Goal: Task Accomplishment & Management: Manage account settings

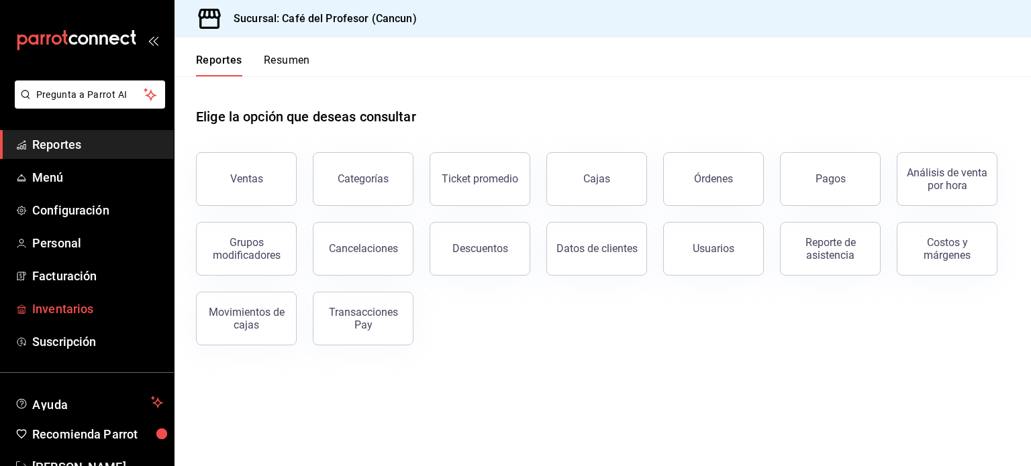
click at [72, 305] on span "Inventarios" at bounding box center [97, 309] width 131 height 18
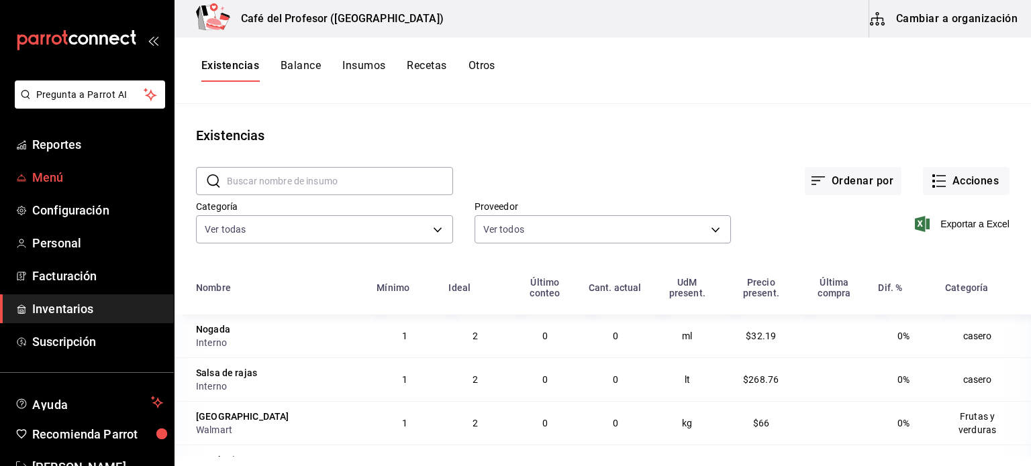
click at [61, 176] on span "Menú" at bounding box center [97, 177] width 131 height 18
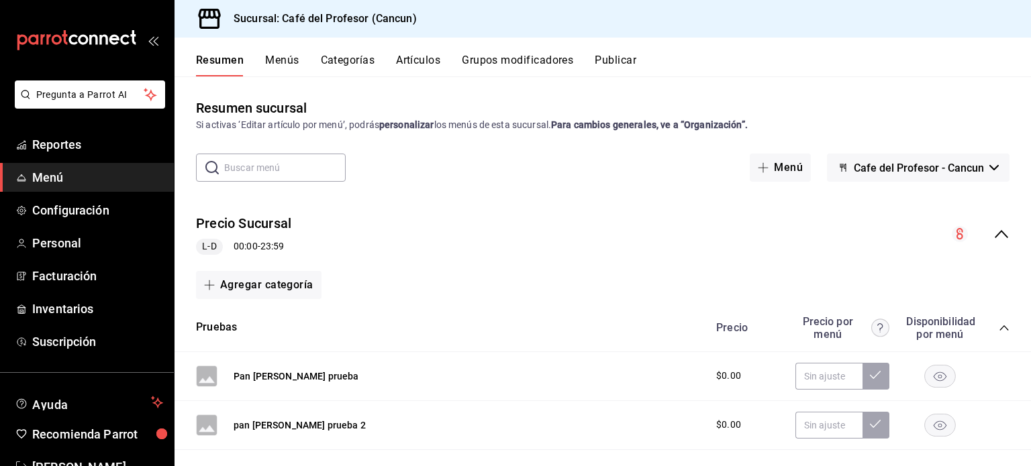
click at [437, 62] on button "Artículos" at bounding box center [418, 65] width 44 height 23
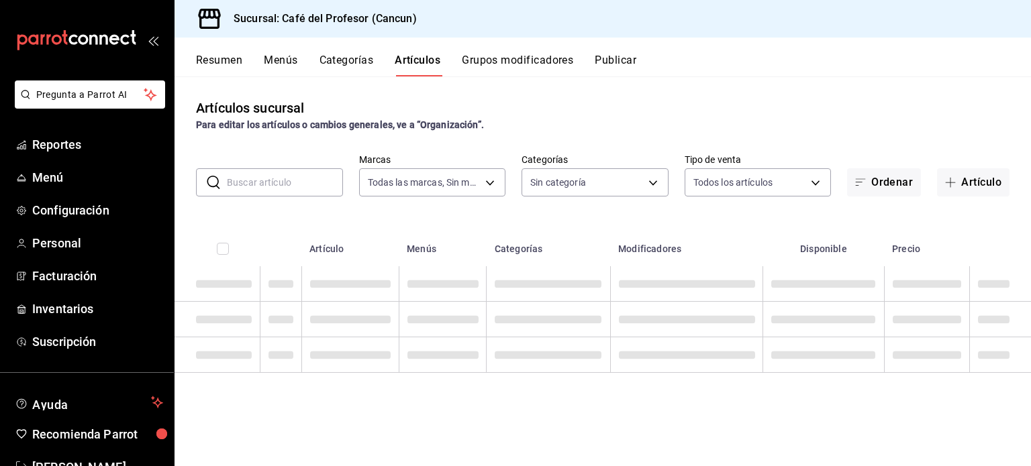
type input "c124c12d-dc0e-4a3d-911f-5b13390841f9"
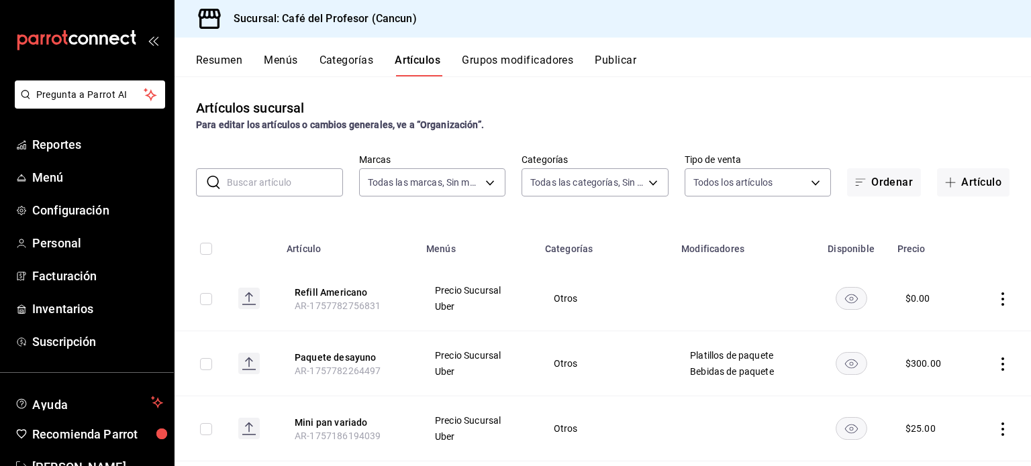
type input "6914d4d7-e8a1-419b-ae6f-75b77527da8c,ea0836e2-bfd0-459c-897e-73978e21b2e2,45dd8…"
click at [264, 180] on input "text" at bounding box center [285, 182] width 116 height 27
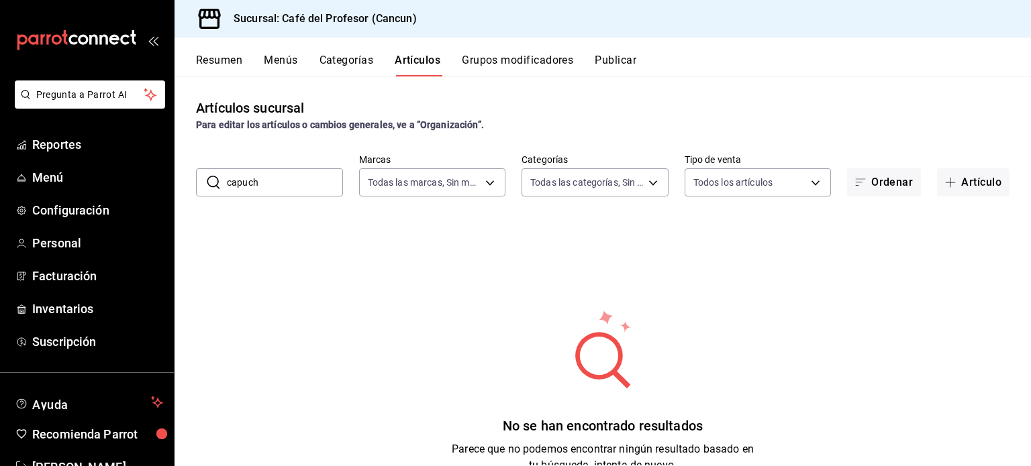
drag, startPoint x: 381, startPoint y: 294, endPoint x: 271, endPoint y: 207, distance: 139.5
click at [271, 207] on div "Artículos sucursal Para editar los artículos o cambios generales, ve a “Organiz…" at bounding box center [602, 271] width 856 height 389
click at [270, 190] on input "capuch" at bounding box center [285, 182] width 116 height 27
click at [279, 180] on input "capuch" at bounding box center [285, 182] width 116 height 27
type input "cap"
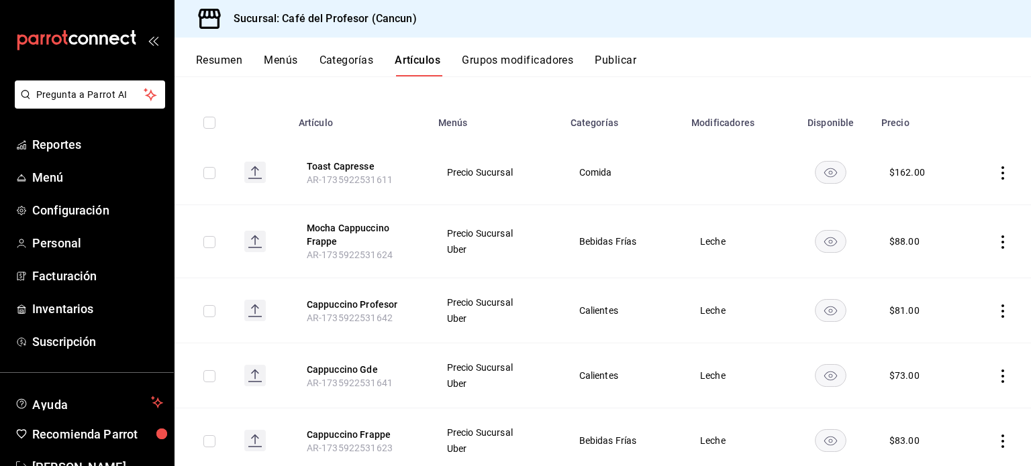
scroll to position [134, 0]
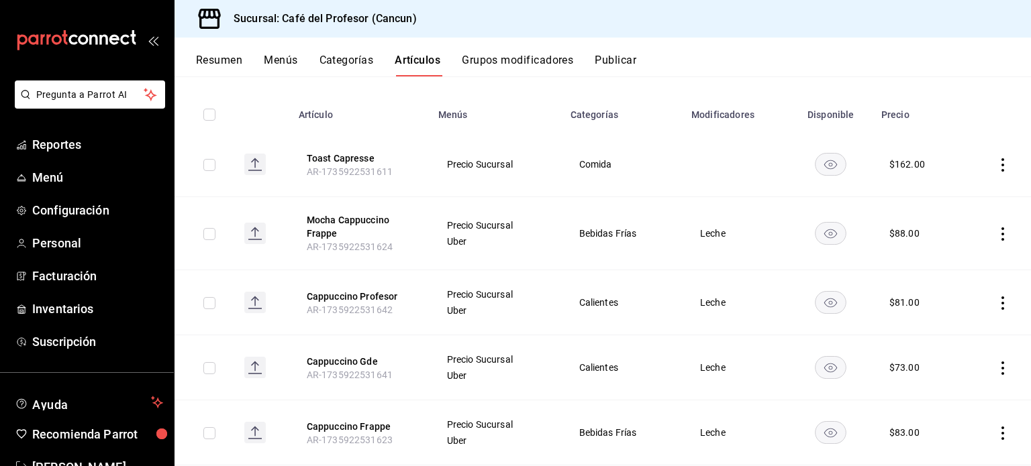
click at [996, 371] on icon "actions" at bounding box center [1002, 368] width 13 height 13
click at [972, 378] on li "Editar" at bounding box center [940, 376] width 81 height 28
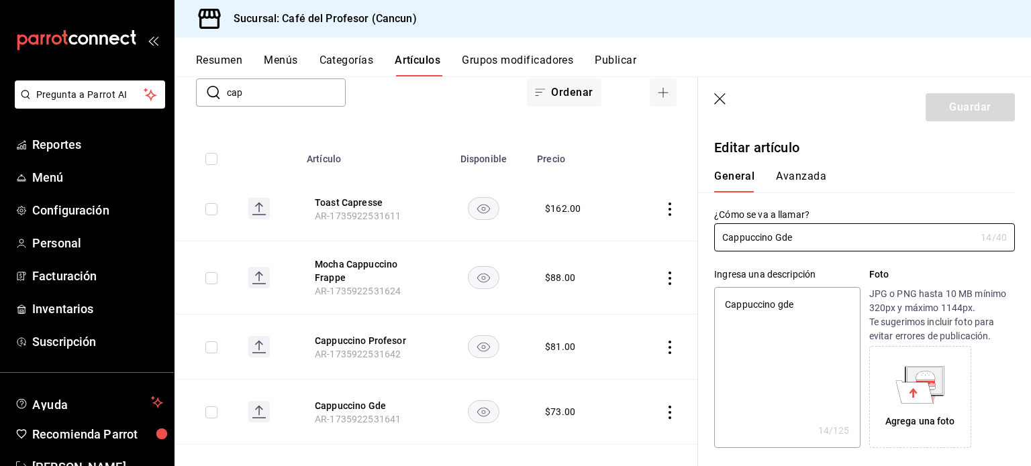
type textarea "x"
type input "$73.00"
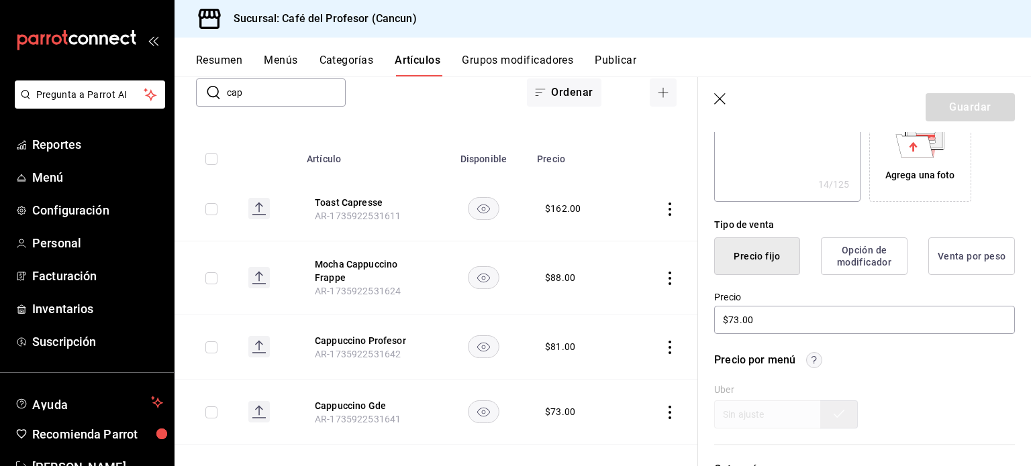
scroll to position [248, 0]
click at [744, 313] on input "$73.00" at bounding box center [864, 318] width 301 height 28
click at [735, 313] on input "$73.00" at bounding box center [864, 318] width 301 height 28
type textarea "x"
type input "$3.00"
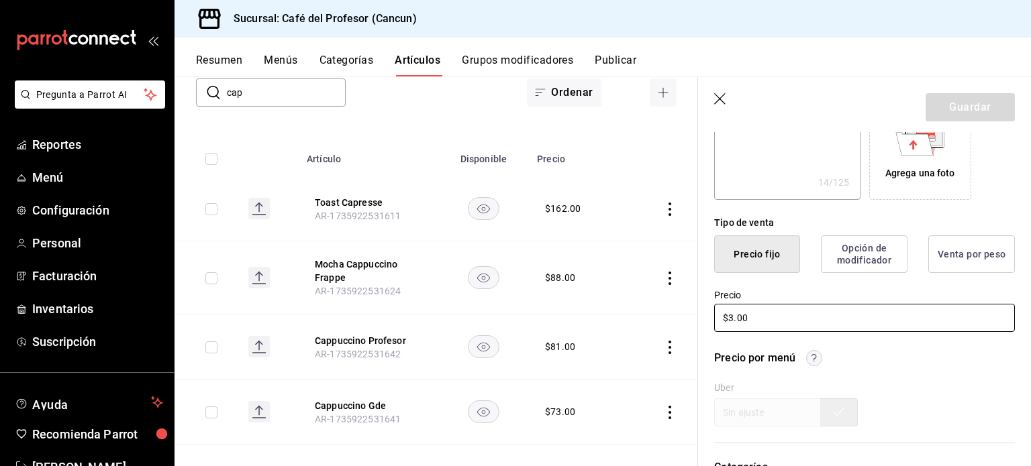
type textarea "x"
type input "$63.00"
type textarea "x"
type input "$63.00"
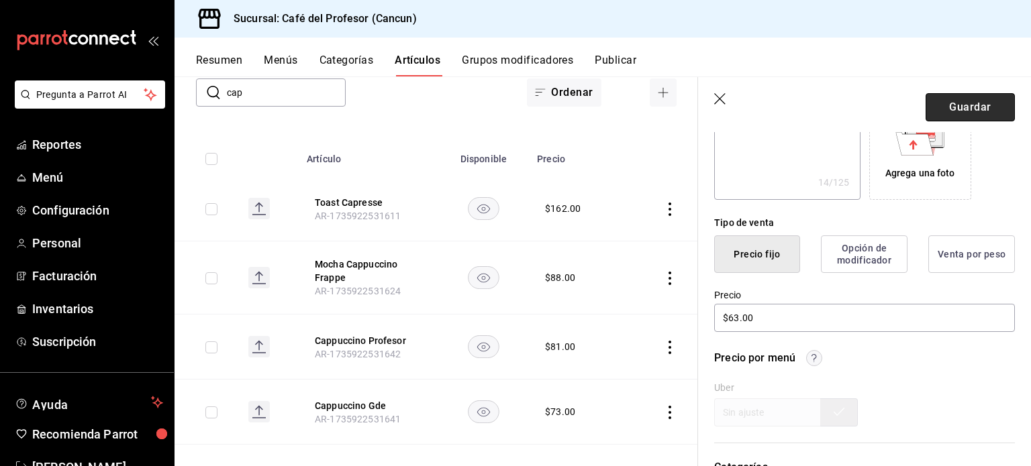
click at [963, 105] on button "Guardar" at bounding box center [969, 107] width 89 height 28
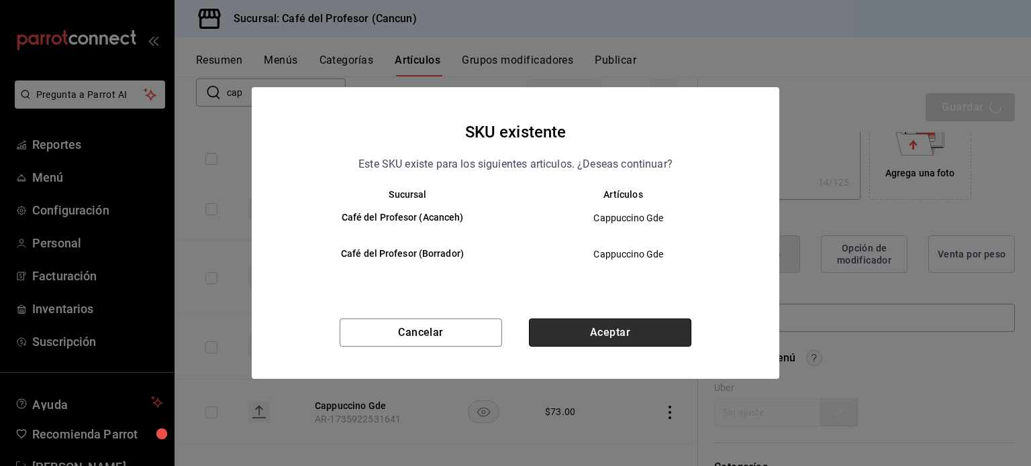
click at [645, 338] on button "Aceptar" at bounding box center [610, 333] width 162 height 28
type textarea "x"
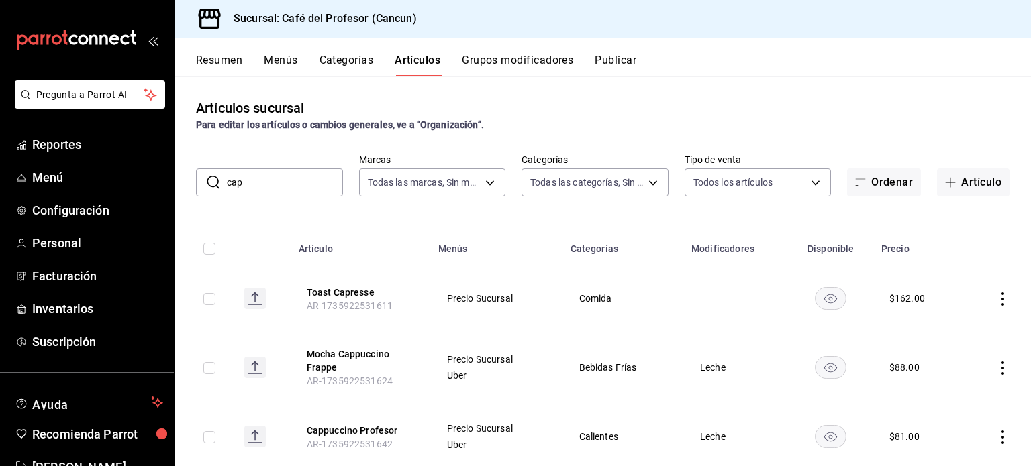
click at [271, 174] on input "cap" at bounding box center [285, 182] width 116 height 27
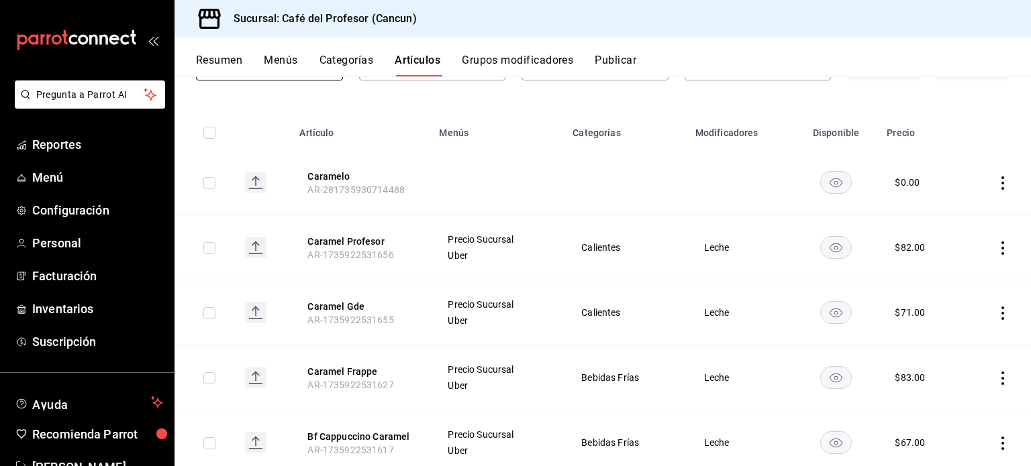
scroll to position [156, 0]
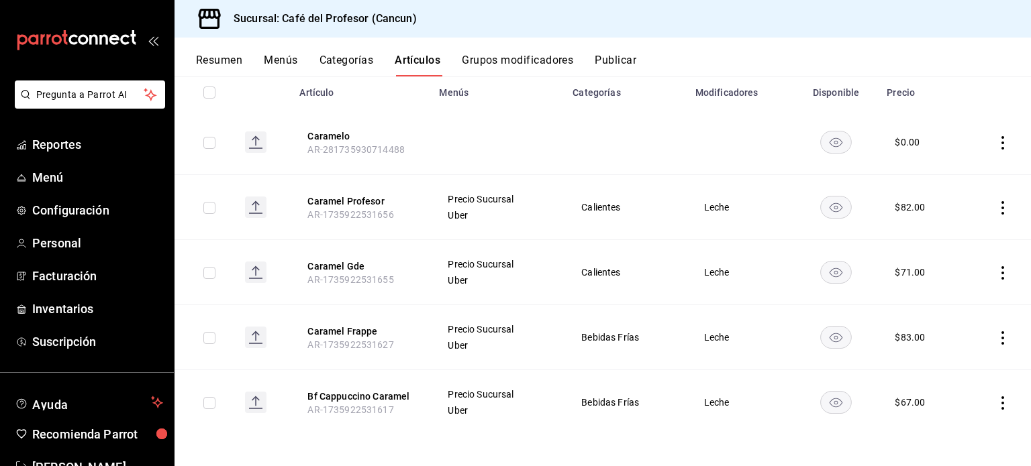
type input "car"
click at [996, 343] on icon "actions" at bounding box center [1002, 338] width 13 height 13
click at [953, 380] on li "Editar" at bounding box center [940, 369] width 81 height 28
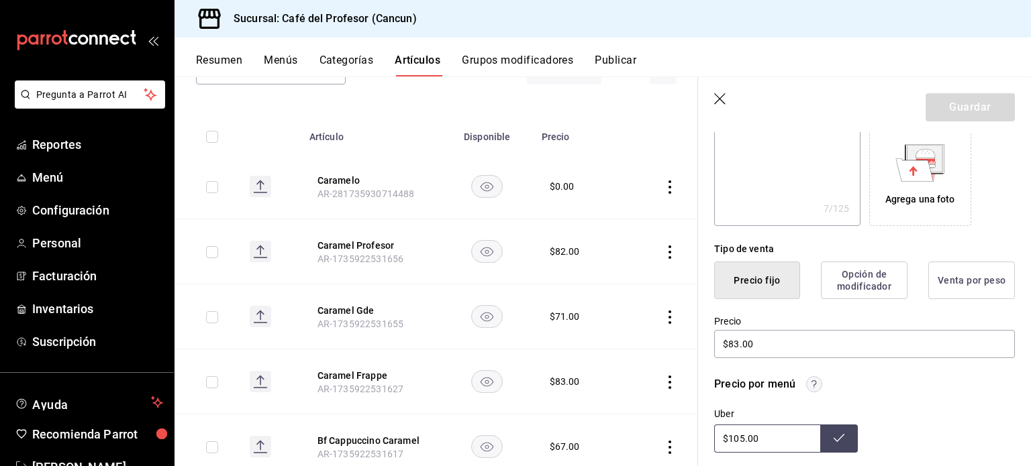
scroll to position [223, 0]
click at [738, 340] on input "$83.00" at bounding box center [864, 343] width 301 height 28
type textarea "x"
type input "$8.00"
type textarea "x"
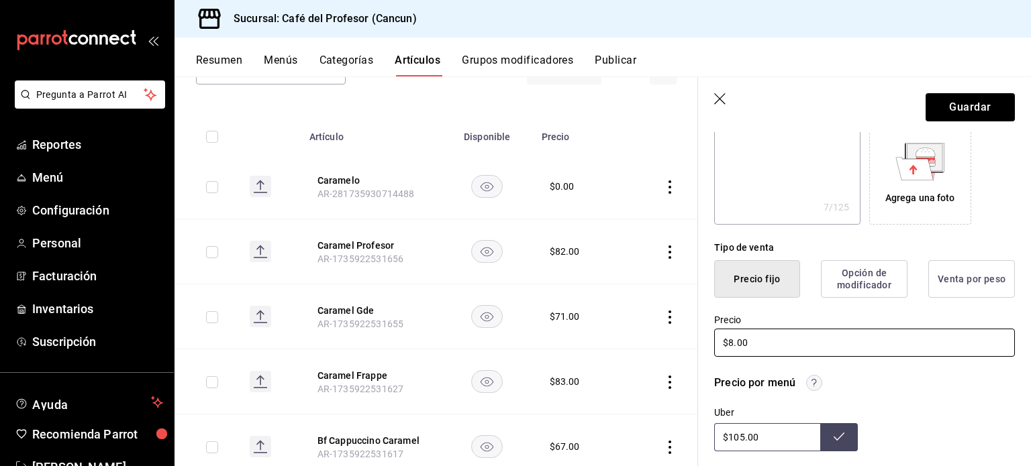
type input "$87.00"
type textarea "x"
type input "$87.00"
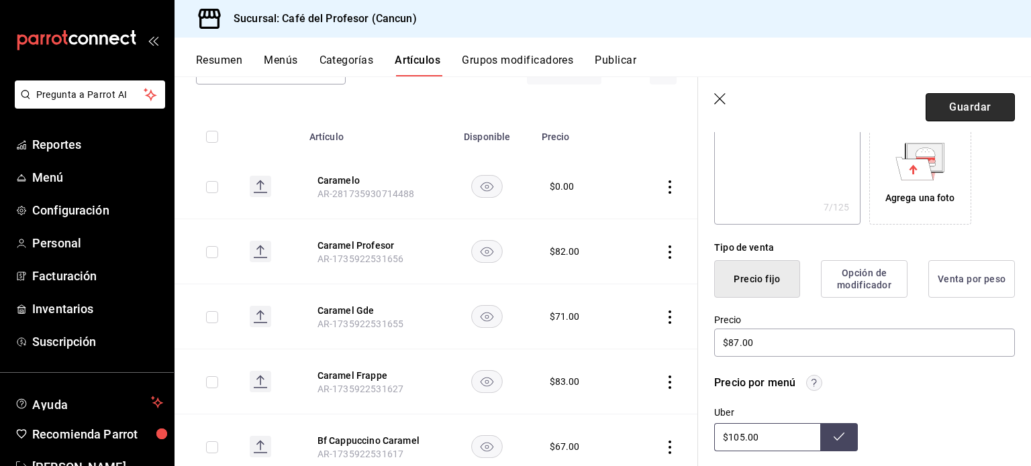
click at [968, 99] on button "Guardar" at bounding box center [969, 107] width 89 height 28
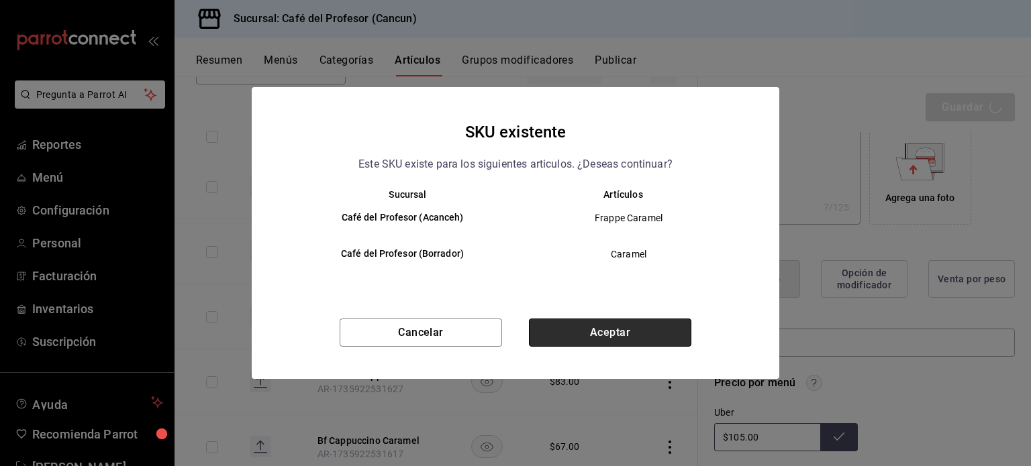
click at [625, 340] on button "Aceptar" at bounding box center [610, 333] width 162 height 28
type textarea "x"
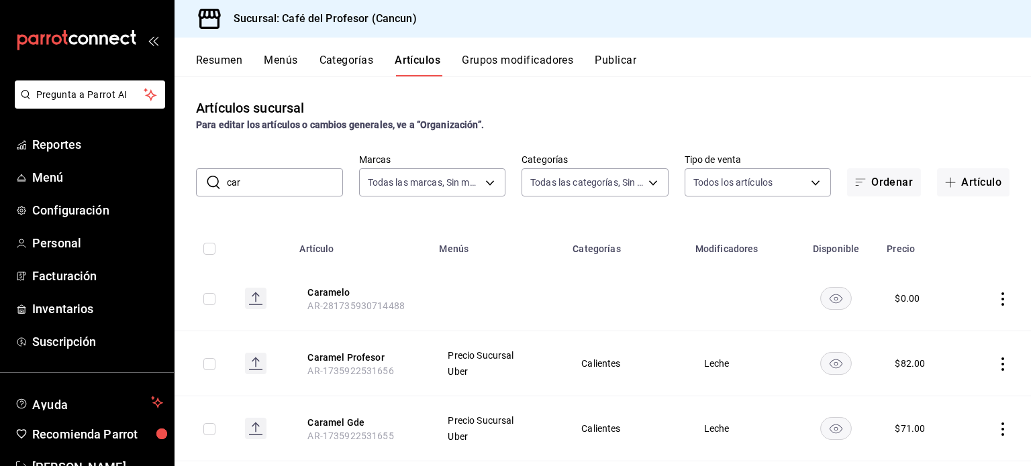
click at [287, 184] on input "car" at bounding box center [285, 182] width 116 height 27
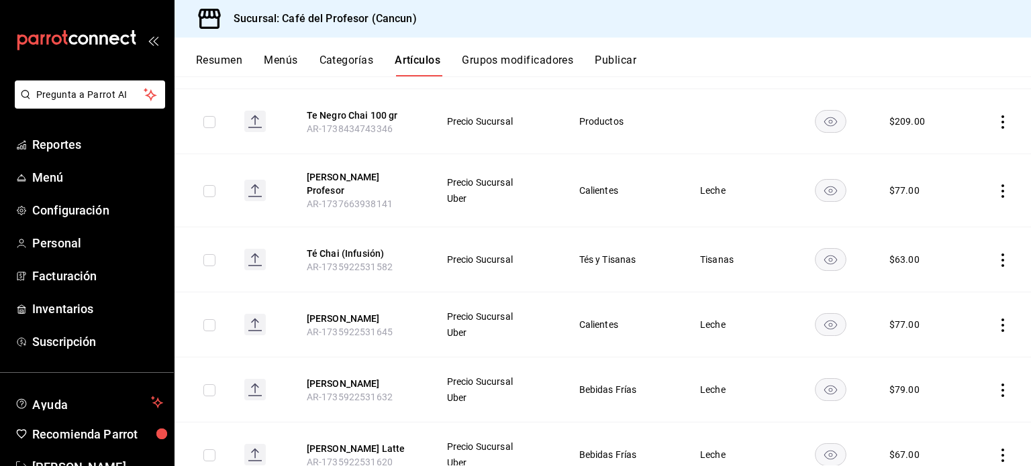
scroll to position [277, 0]
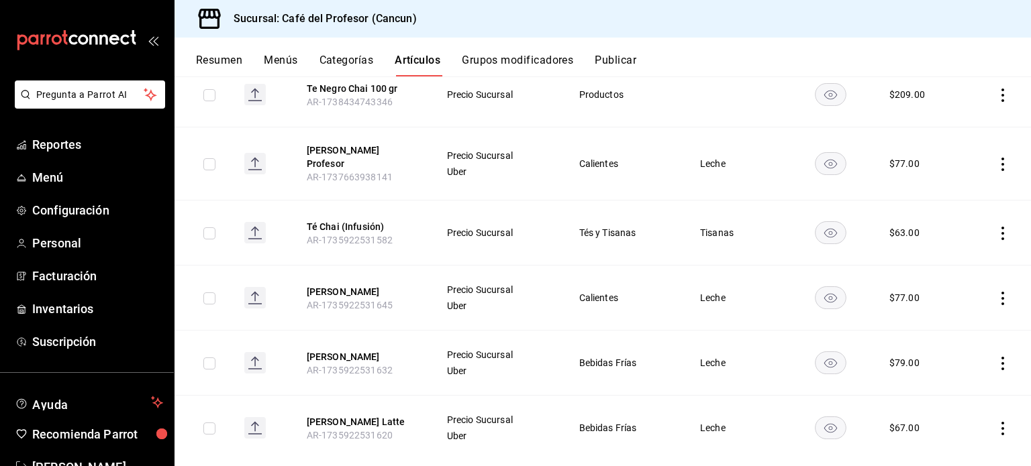
type input "chai"
click at [996, 358] on icon "actions" at bounding box center [1002, 363] width 13 height 13
click at [969, 381] on span "Editar" at bounding box center [952, 376] width 35 height 14
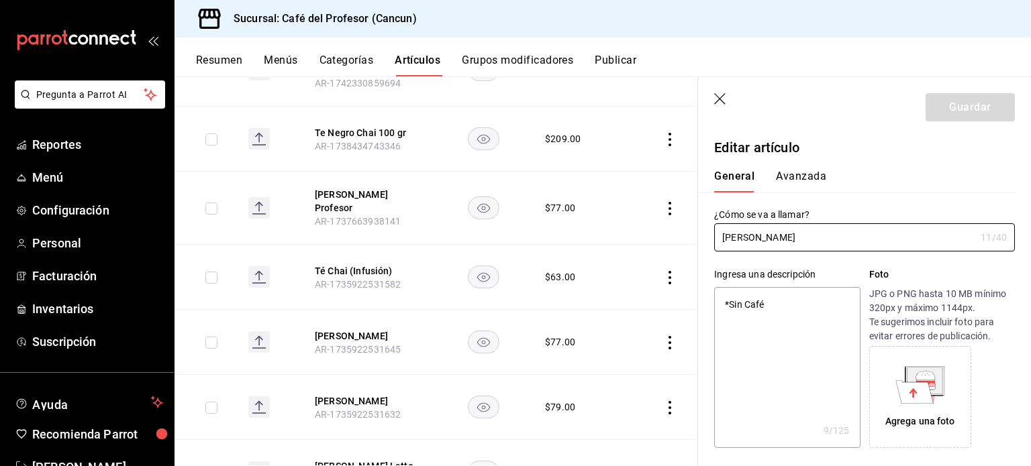
type textarea "x"
type input "$79.00"
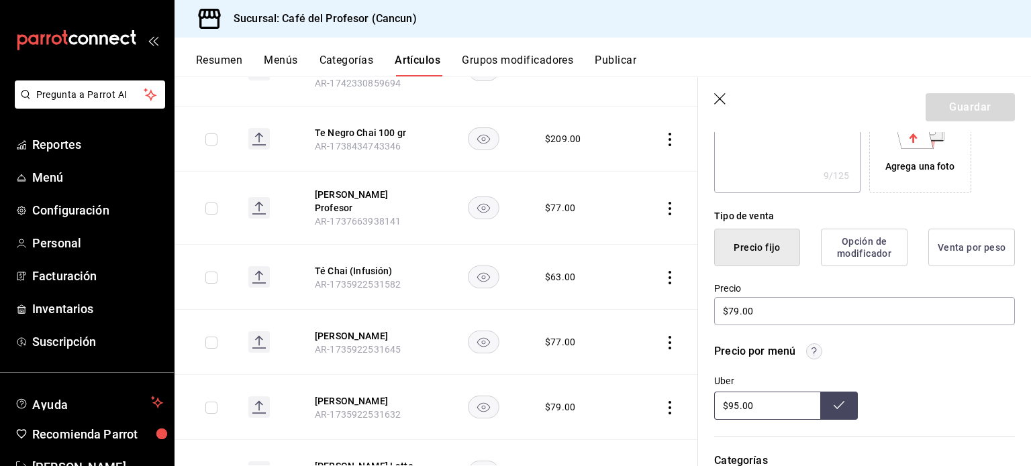
scroll to position [268, 0]
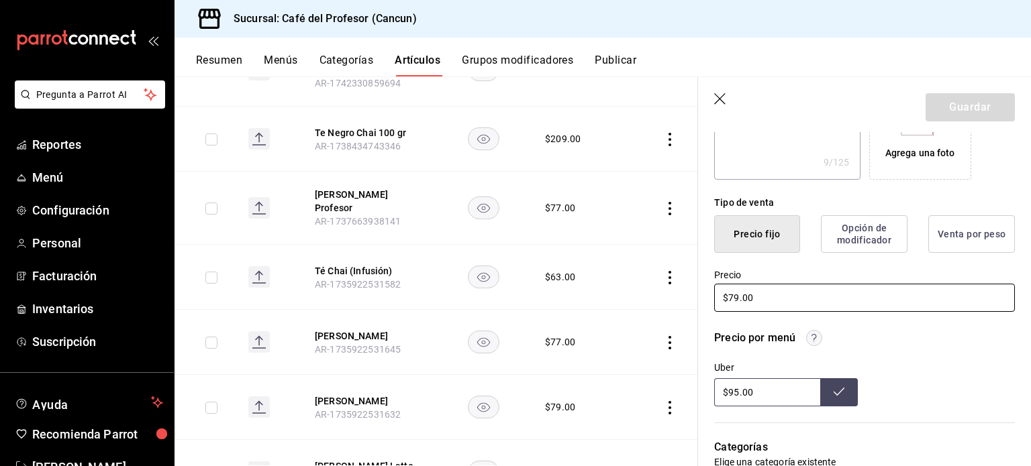
click at [740, 297] on input "$79.00" at bounding box center [864, 298] width 301 height 28
type textarea "x"
type input "$7.00"
type textarea "x"
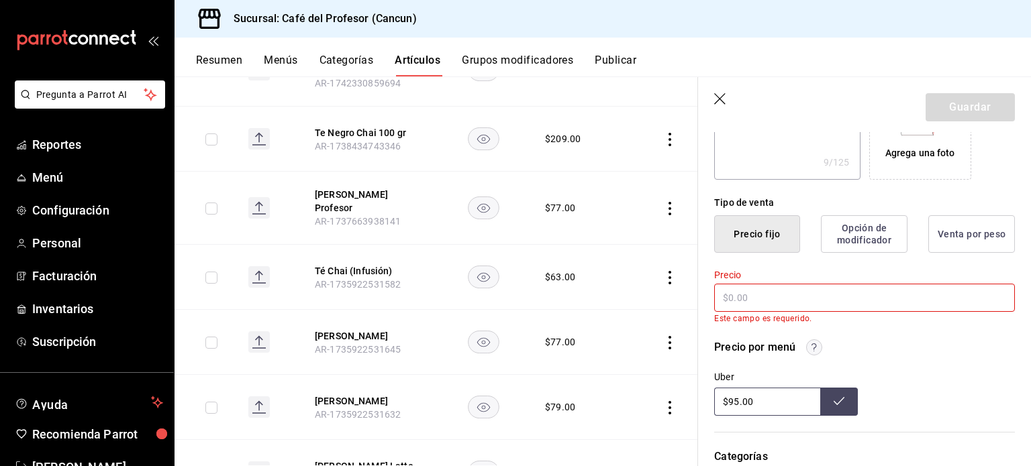
type input "$8.00"
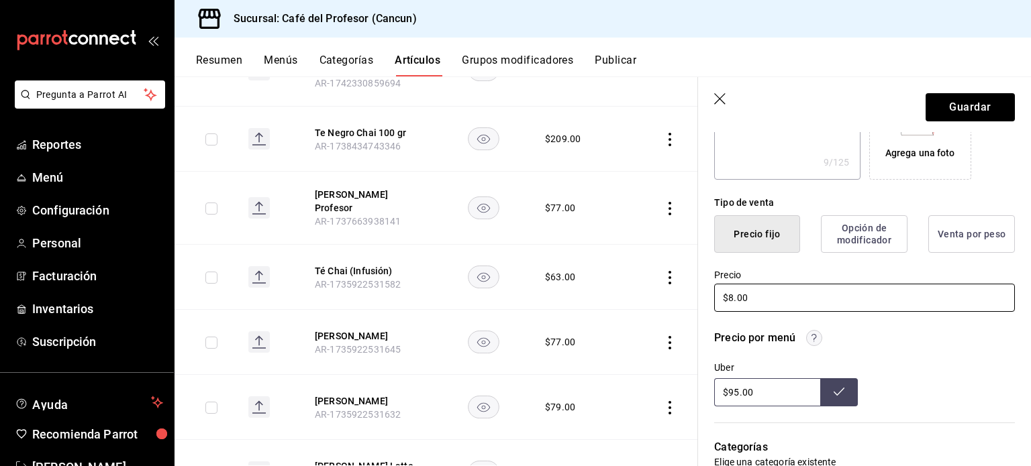
type textarea "x"
type input "$83.00"
click at [980, 107] on button "Guardar" at bounding box center [969, 107] width 89 height 28
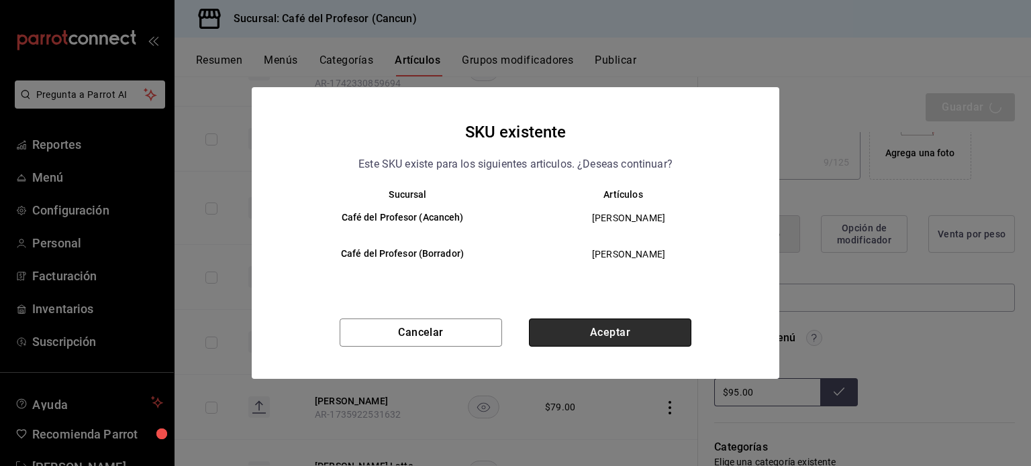
click at [604, 338] on button "Aceptar" at bounding box center [610, 333] width 162 height 28
type textarea "x"
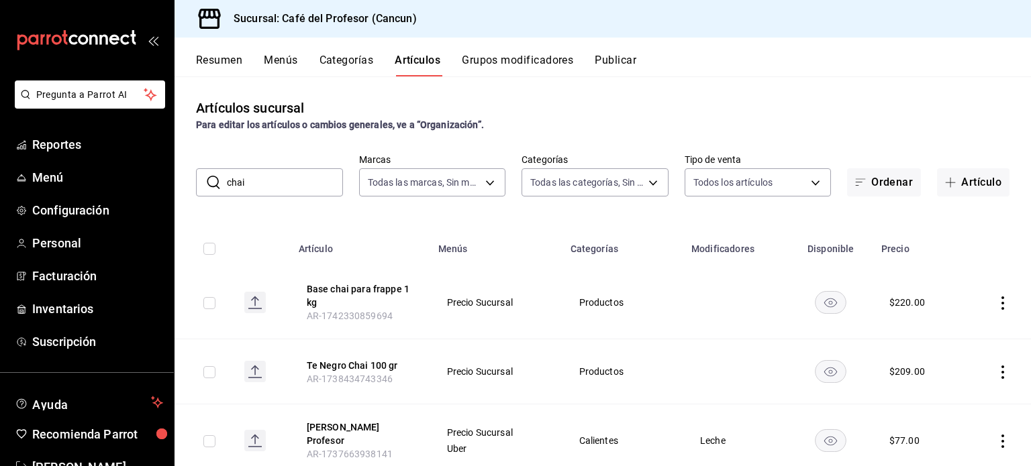
click at [260, 176] on input "chai" at bounding box center [285, 182] width 116 height 27
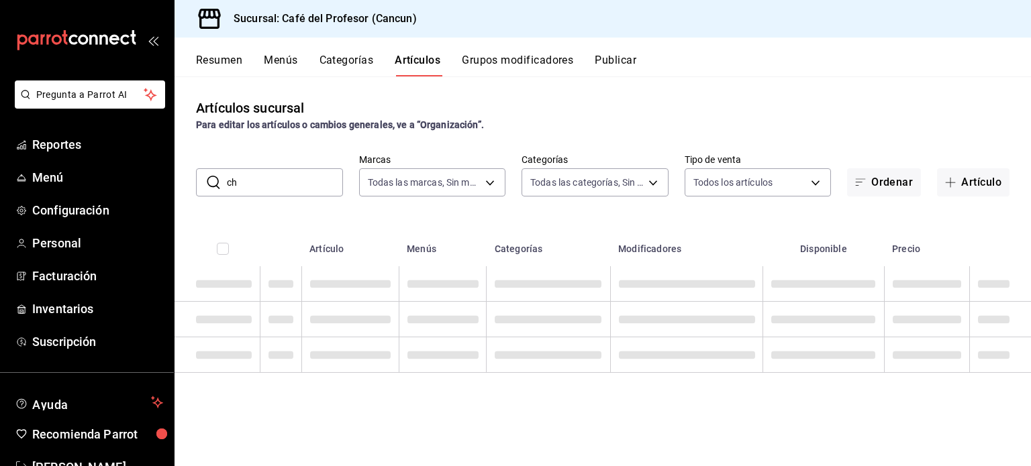
type input "c"
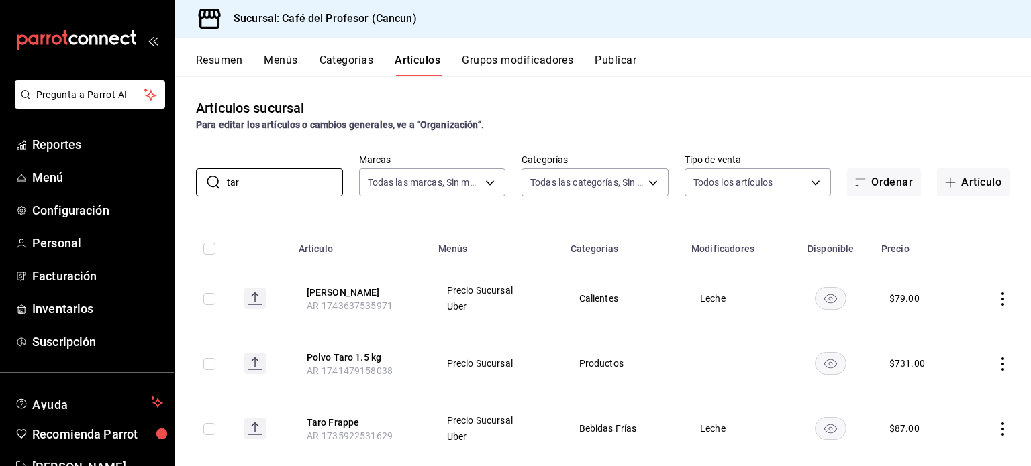
type input "tar"
click at [996, 429] on icon "actions" at bounding box center [1002, 429] width 13 height 13
click at [966, 376] on span "Editar" at bounding box center [952, 376] width 35 height 14
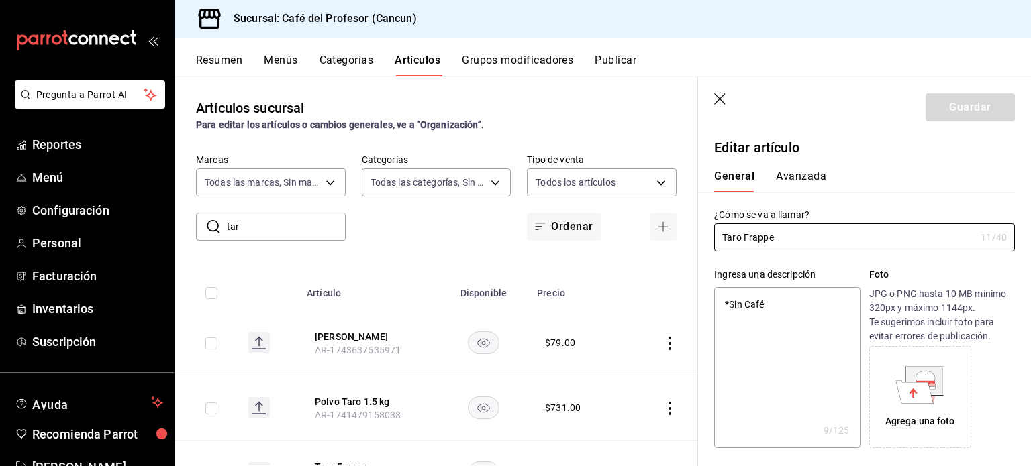
type textarea "x"
type input "$87.00"
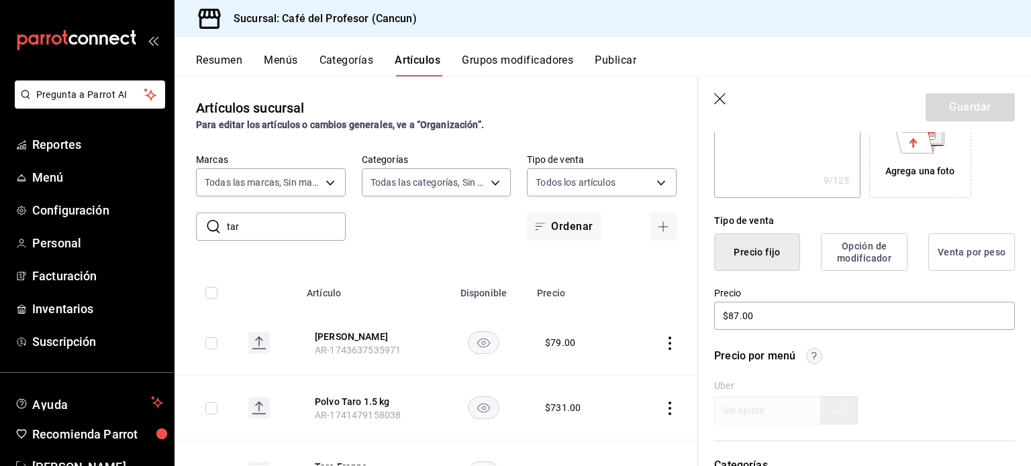
scroll to position [277, 0]
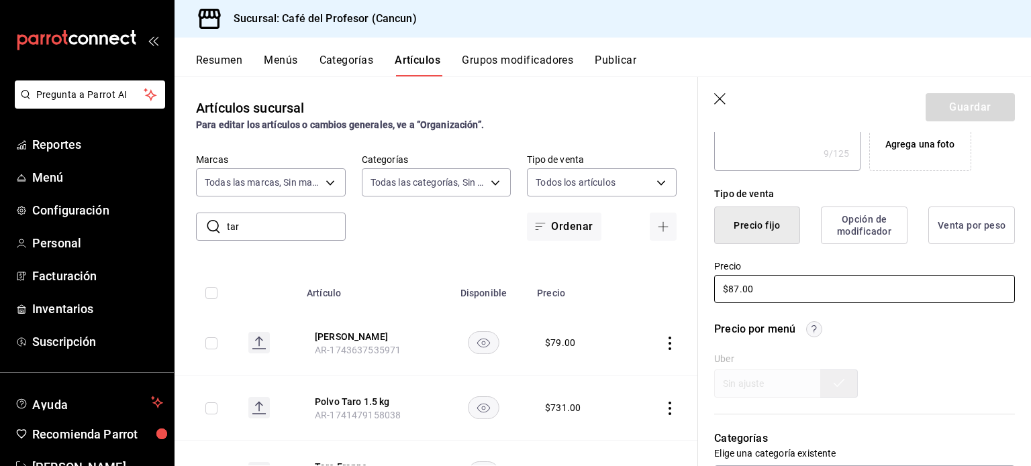
click at [750, 289] on input "$87.00" at bounding box center [864, 289] width 301 height 28
click at [738, 291] on input "$87.00" at bounding box center [864, 289] width 301 height 28
type textarea "x"
type input "$8.00"
type textarea "x"
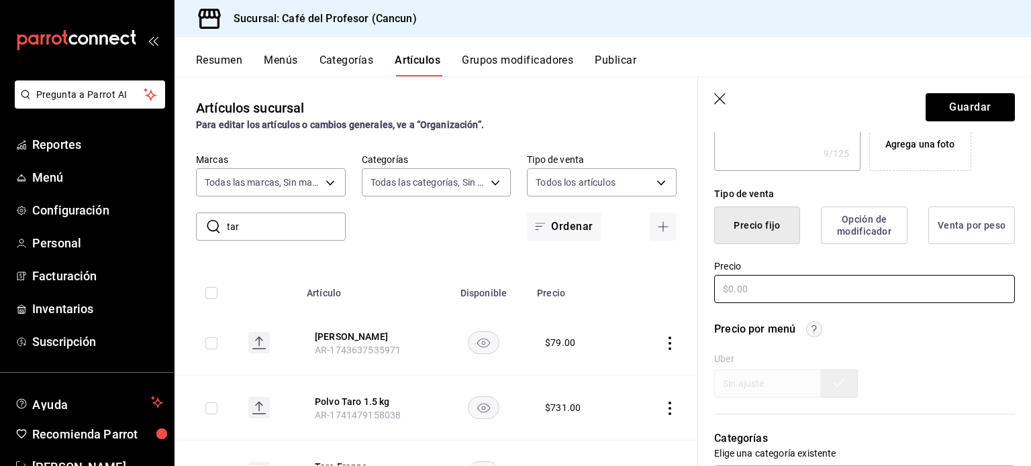
type textarea "x"
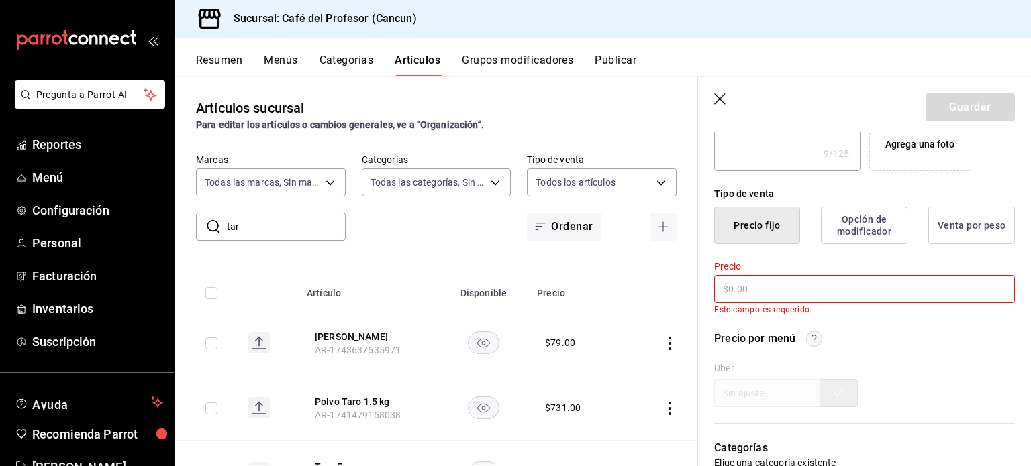
type input "$9.00"
type textarea "x"
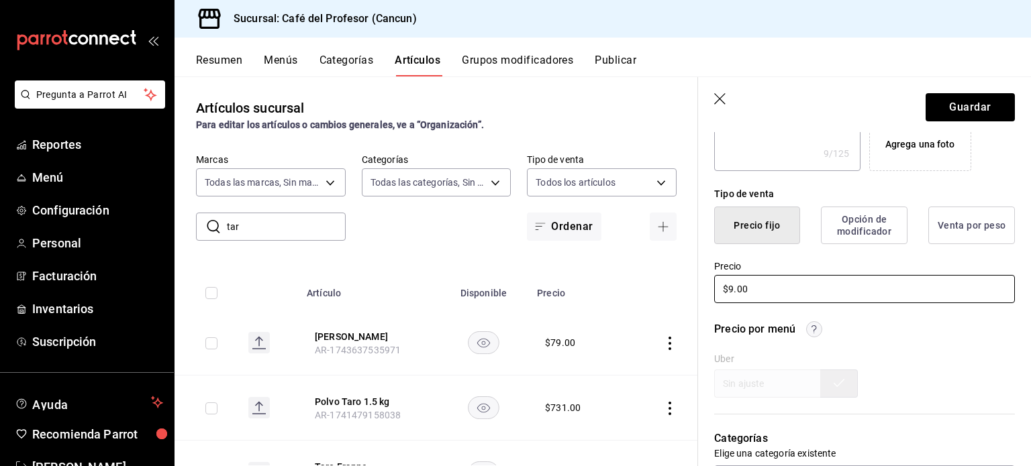
type input "$93.00"
type textarea "x"
type input "$93.00"
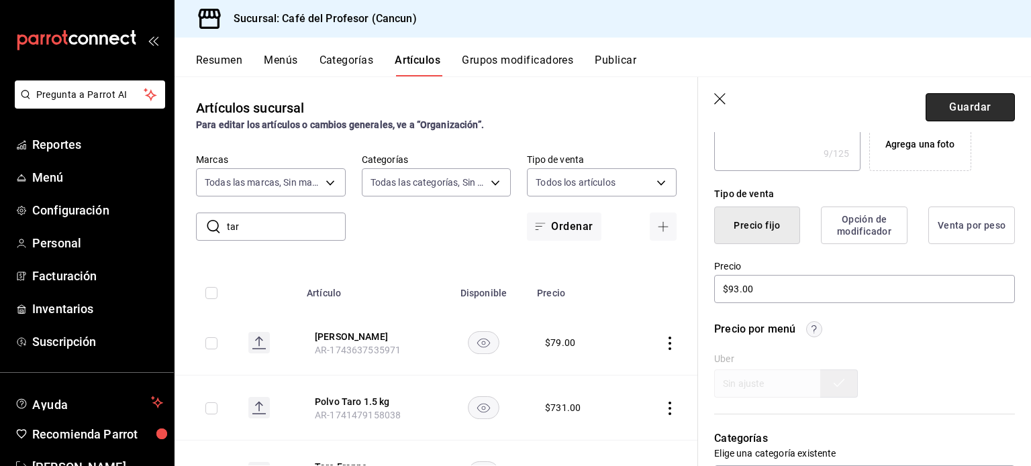
click at [959, 103] on button "Guardar" at bounding box center [969, 107] width 89 height 28
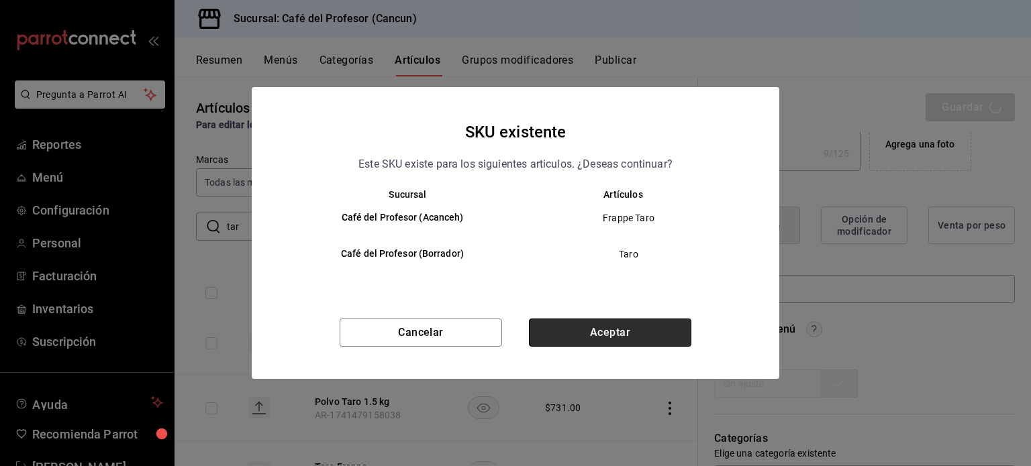
click at [616, 332] on button "Aceptar" at bounding box center [610, 333] width 162 height 28
type textarea "x"
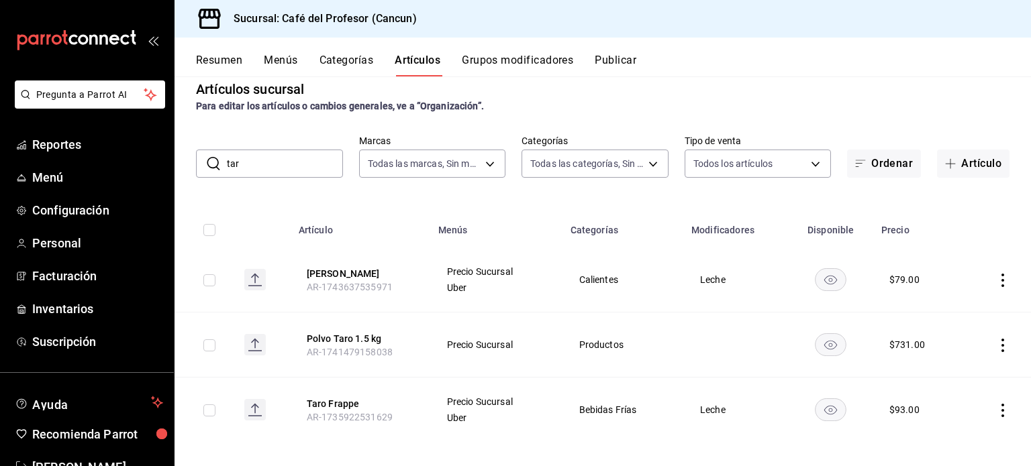
scroll to position [27, 0]
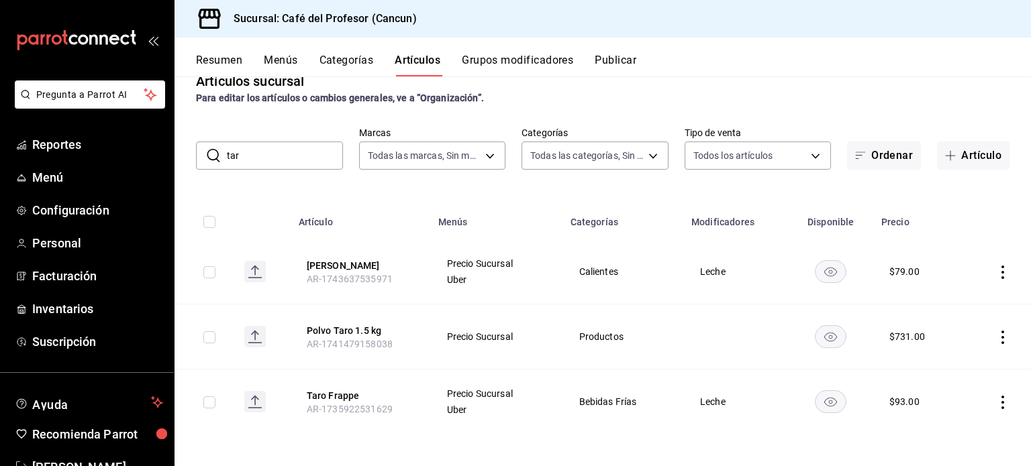
click at [260, 155] on input "tar" at bounding box center [285, 155] width 116 height 27
type input "t"
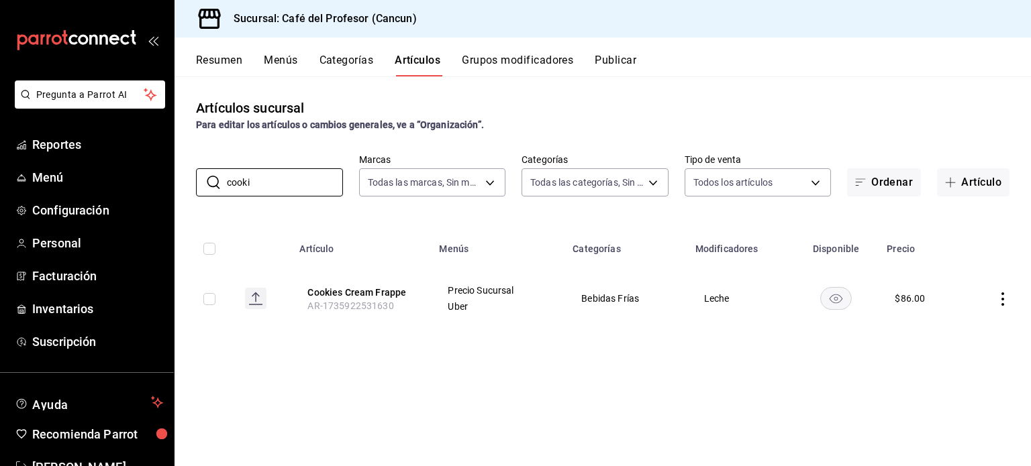
type input "cooki"
click at [1001, 300] on icon "actions" at bounding box center [1002, 299] width 13 height 13
click at [966, 328] on span "Editar" at bounding box center [962, 330] width 35 height 14
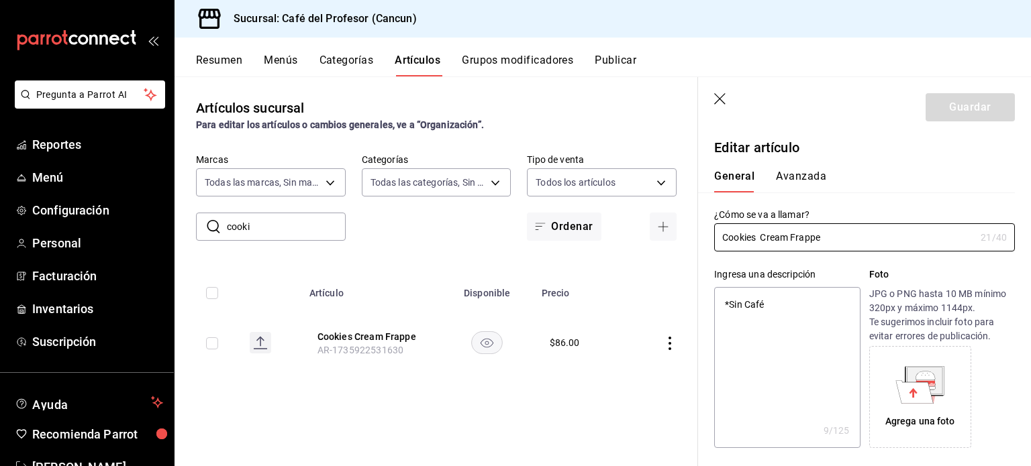
type textarea "x"
type input "$86.00"
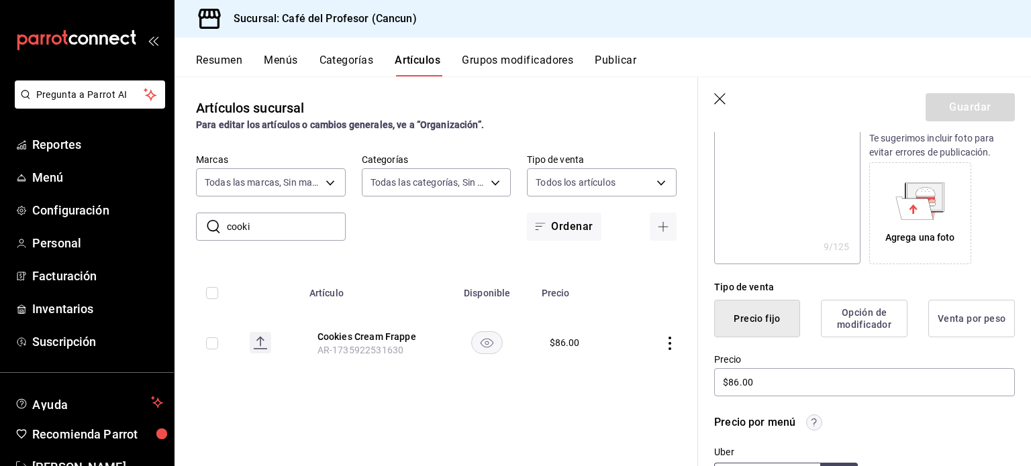
scroll to position [238, 0]
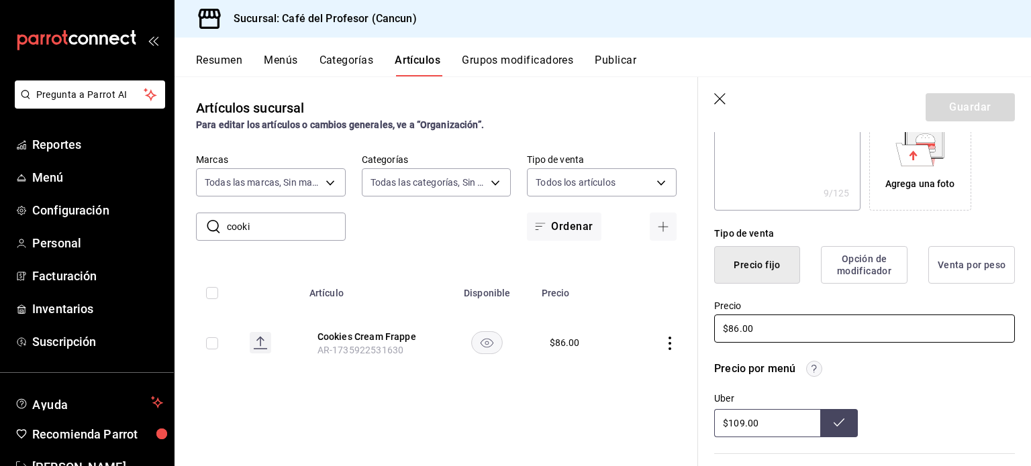
click at [733, 330] on input "$86.00" at bounding box center [864, 329] width 301 height 28
click at [740, 330] on input "$86.00" at bounding box center [864, 329] width 301 height 28
type textarea "x"
type input "$8.00"
type textarea "x"
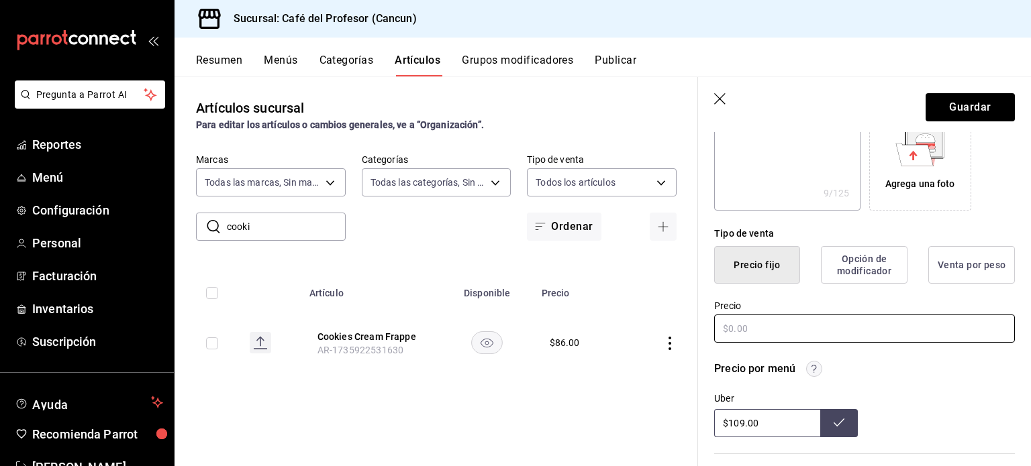
type textarea "x"
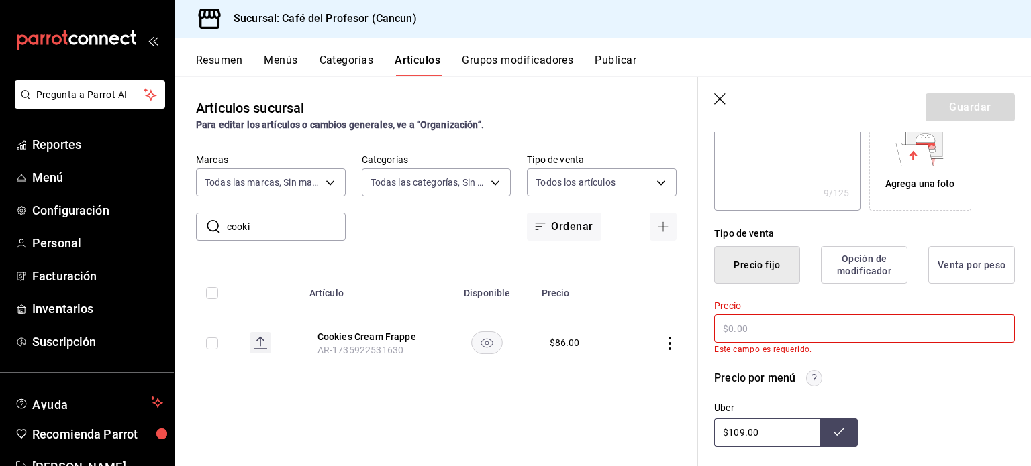
type input "$9.00"
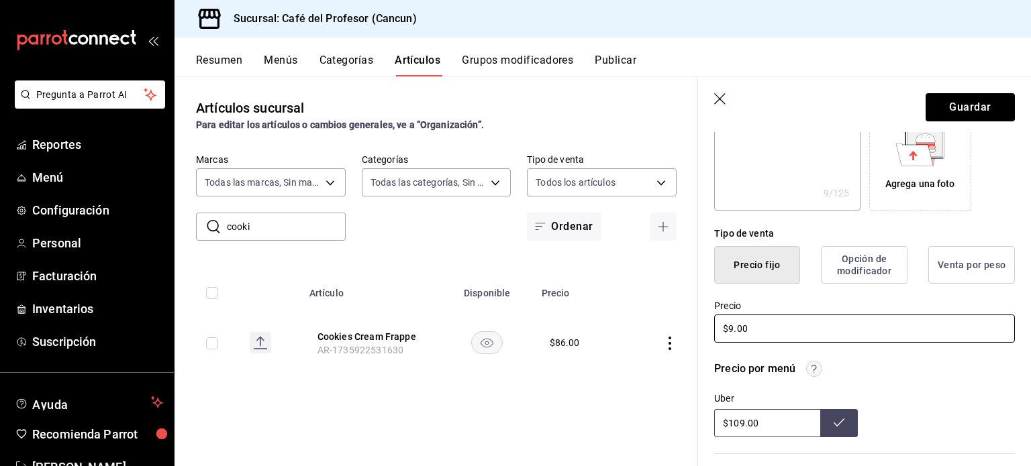
type textarea "x"
type input "$91.00"
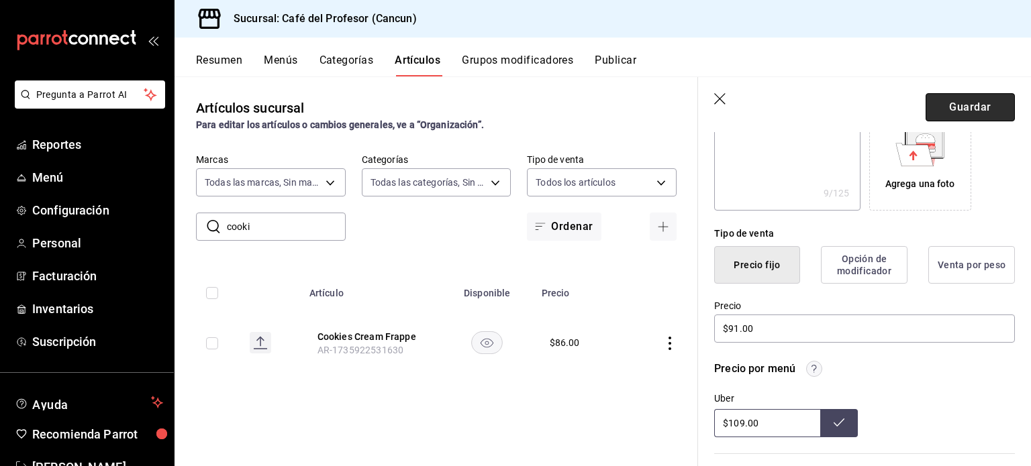
click at [972, 105] on button "Guardar" at bounding box center [969, 107] width 89 height 28
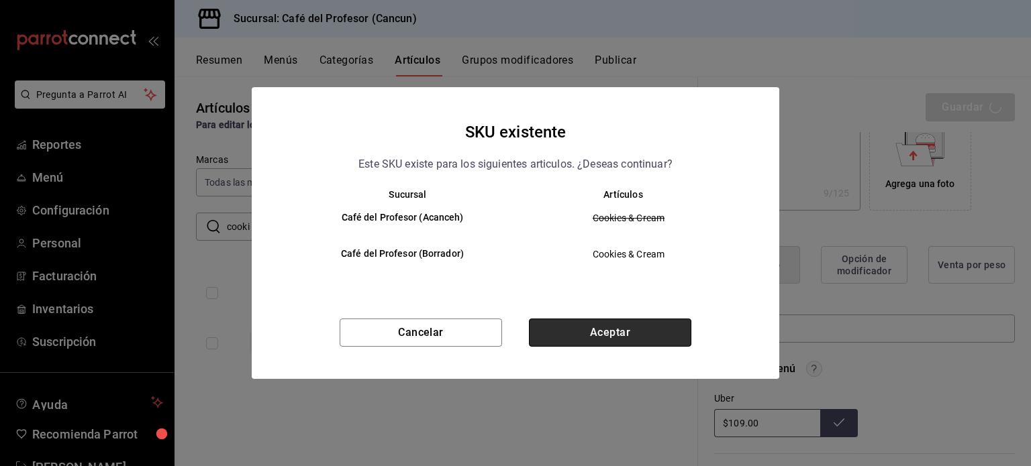
click at [621, 331] on button "Aceptar" at bounding box center [610, 333] width 162 height 28
type textarea "x"
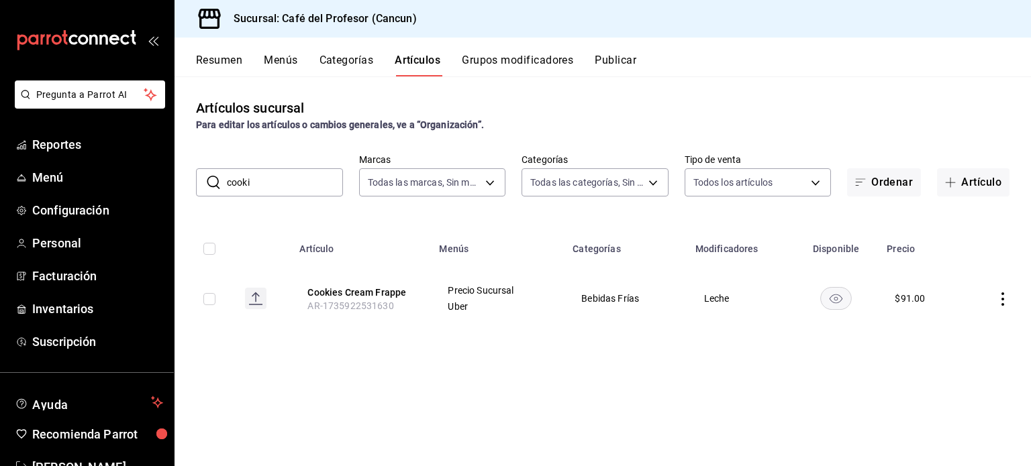
click at [258, 182] on input "cooki" at bounding box center [285, 182] width 116 height 27
type input "c"
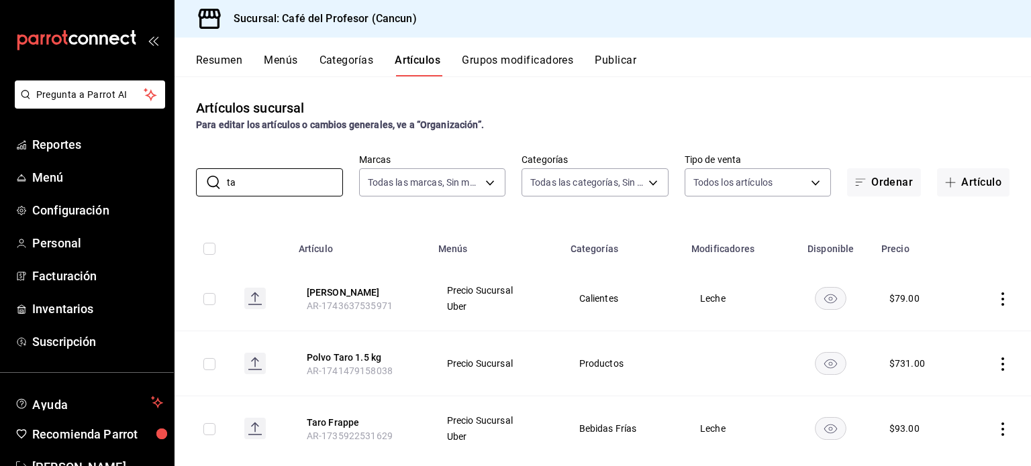
type input "t"
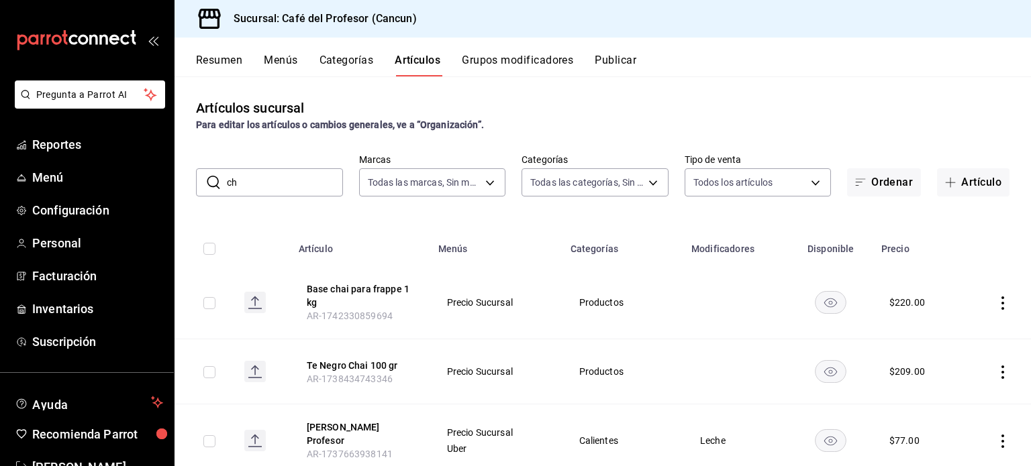
type input "c"
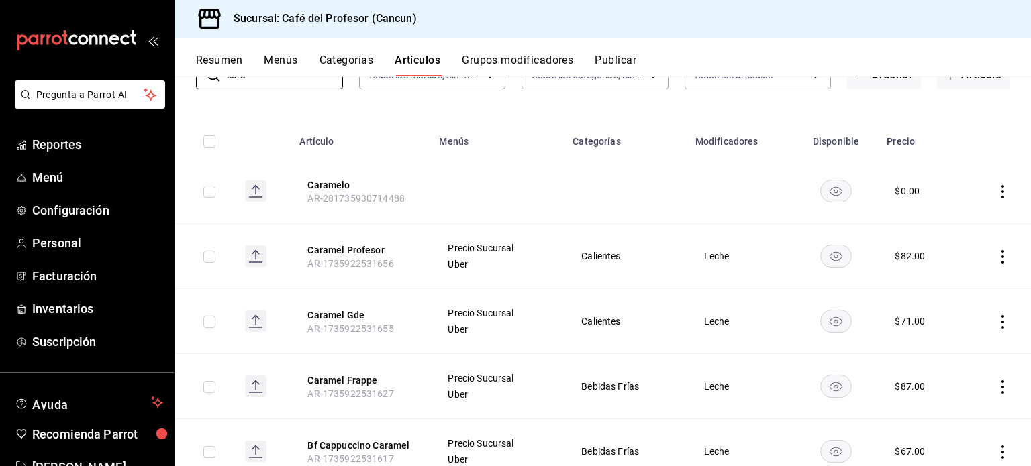
scroll to position [134, 0]
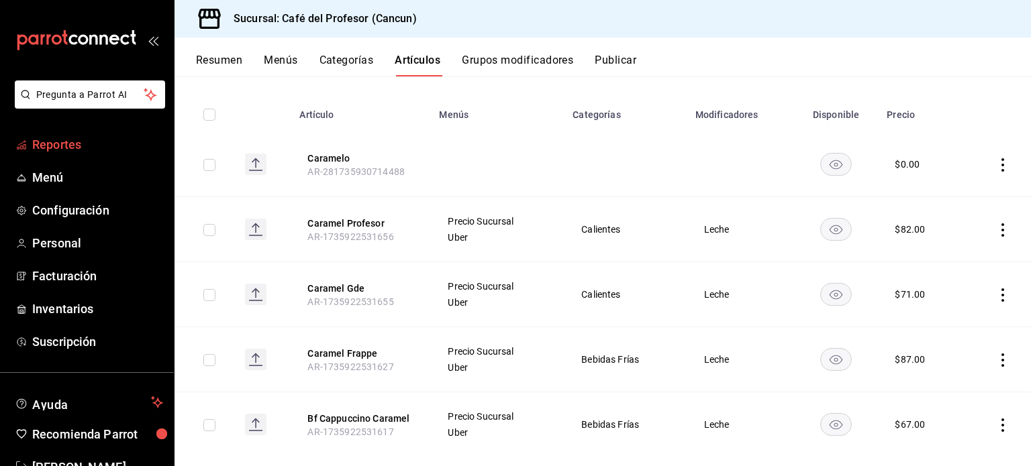
type input "cara"
click at [59, 151] on span "Reportes" at bounding box center [97, 145] width 131 height 18
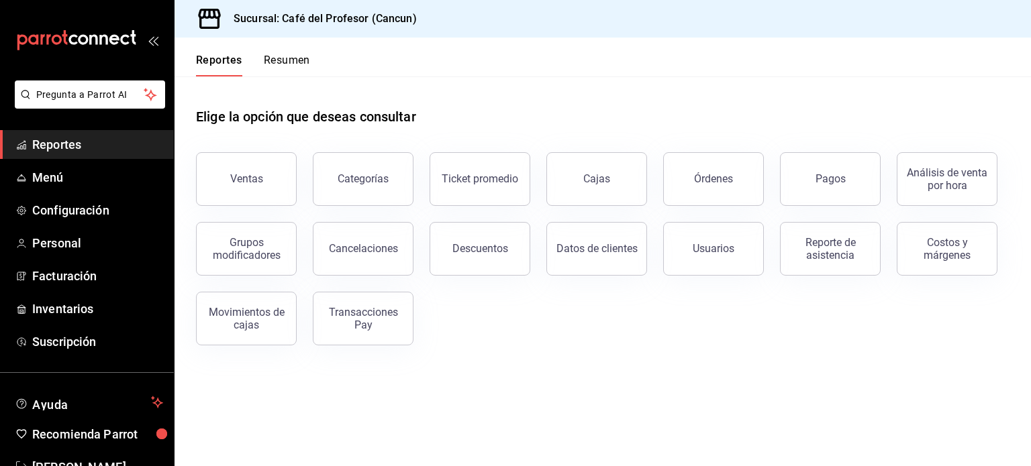
click at [300, 62] on button "Resumen" at bounding box center [287, 65] width 46 height 23
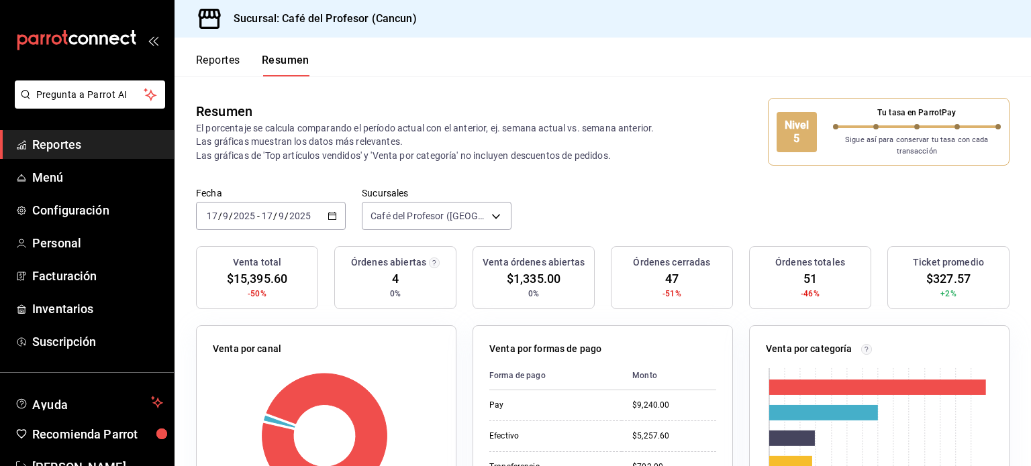
scroll to position [40, 0]
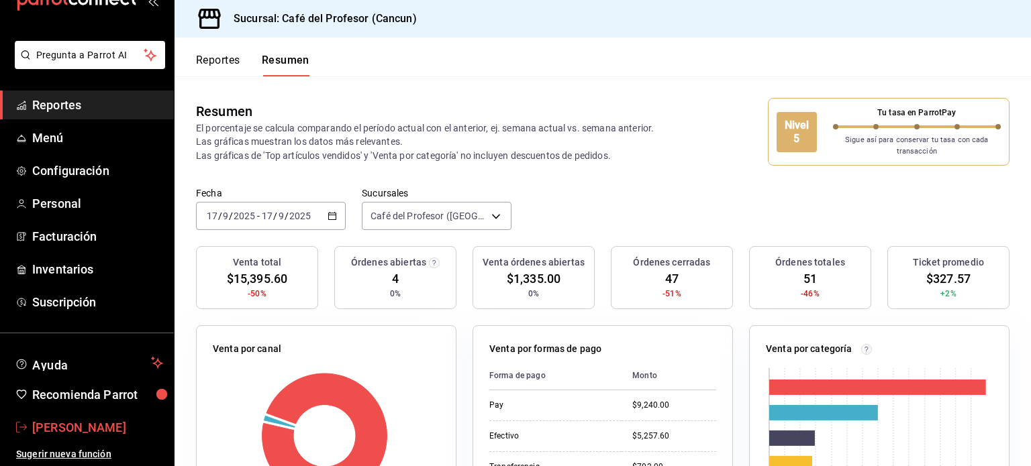
click at [76, 435] on span "[PERSON_NAME]" at bounding box center [97, 428] width 131 height 18
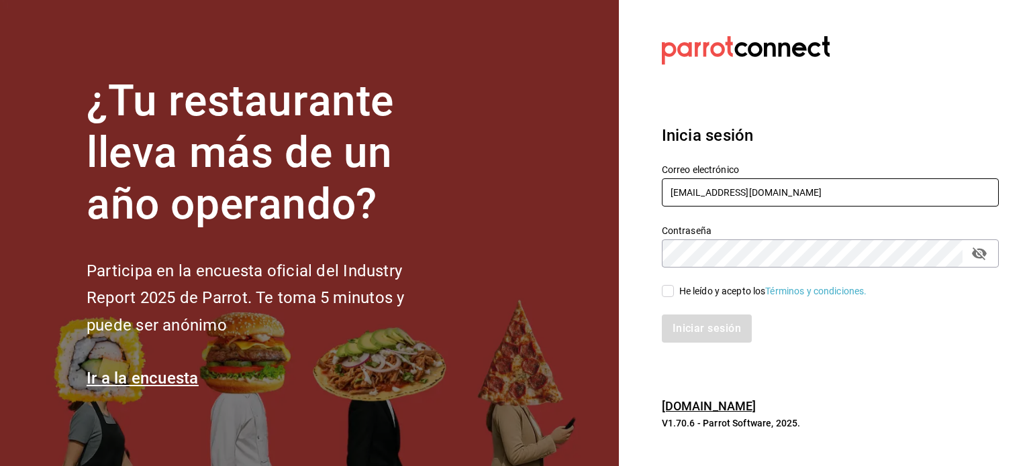
click at [780, 187] on input "[EMAIL_ADDRESS][DOMAIN_NAME]" at bounding box center [830, 193] width 337 height 28
type input "[EMAIL_ADDRESS][DOMAIN_NAME]"
click at [669, 294] on input "He leído y acepto los Términos y condiciones." at bounding box center [668, 291] width 12 height 12
checkbox input "true"
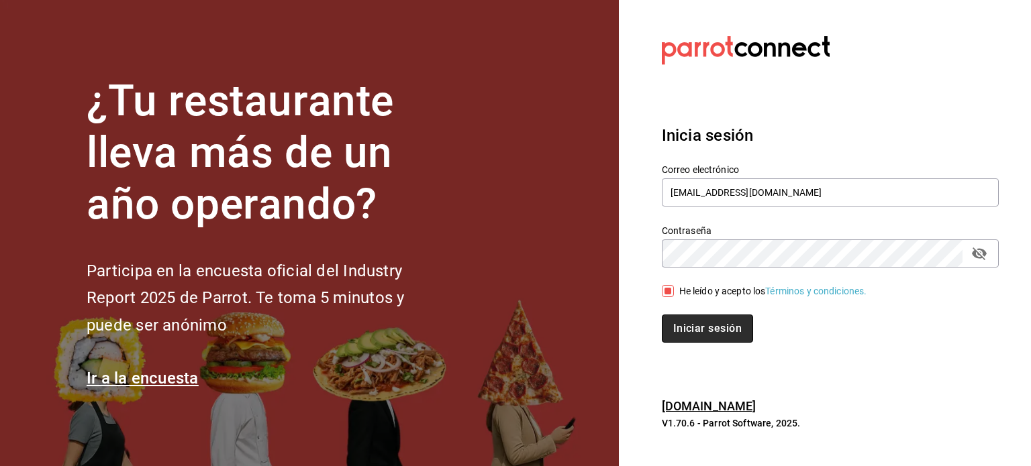
click at [695, 323] on button "Iniciar sesión" at bounding box center [707, 329] width 91 height 28
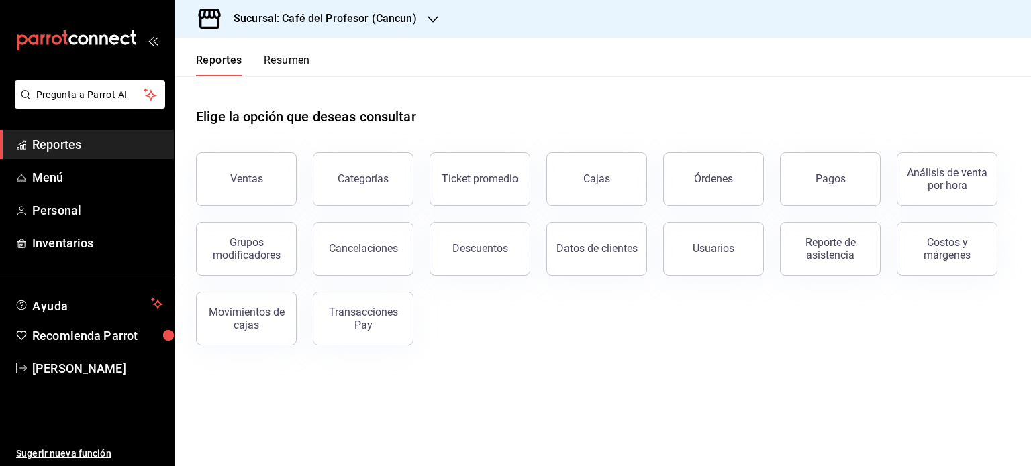
click at [427, 18] on icon "button" at bounding box center [432, 19] width 11 height 7
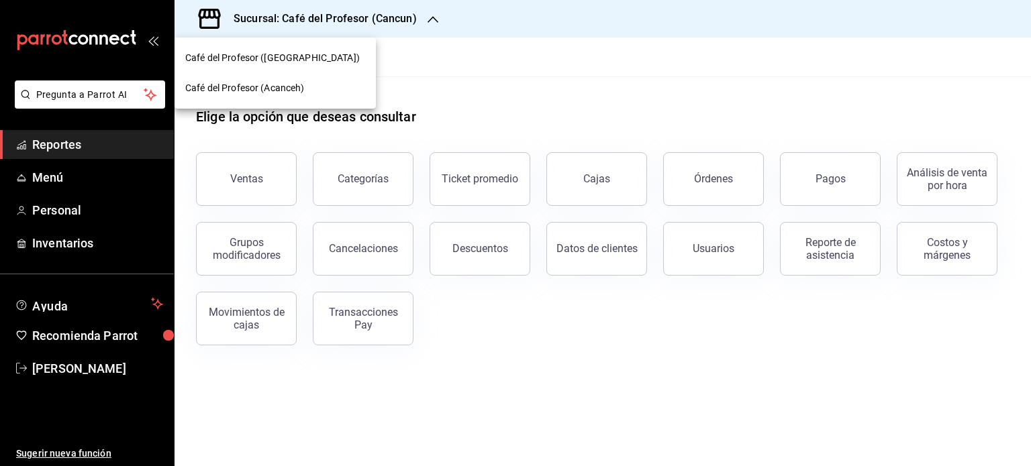
click at [295, 90] on span "Café del Profesor (Acanceh)" at bounding box center [244, 88] width 119 height 14
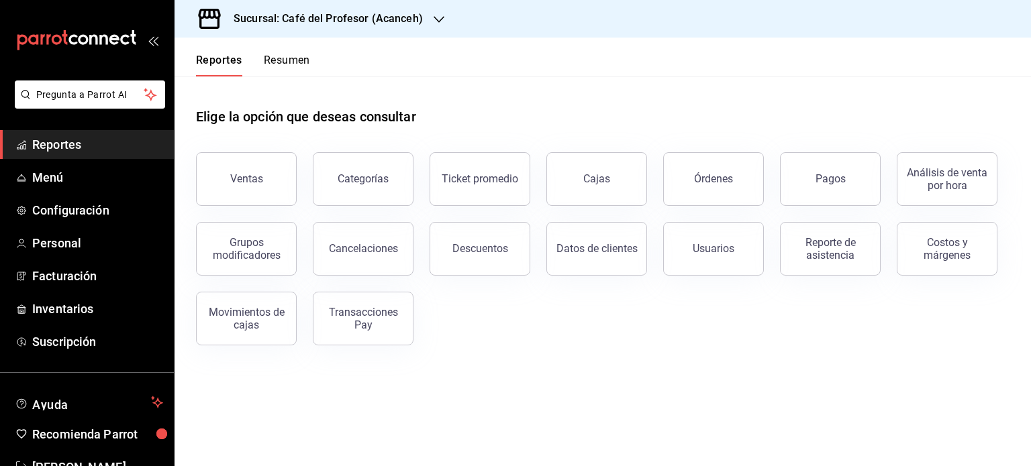
click at [300, 58] on button "Resumen" at bounding box center [287, 65] width 46 height 23
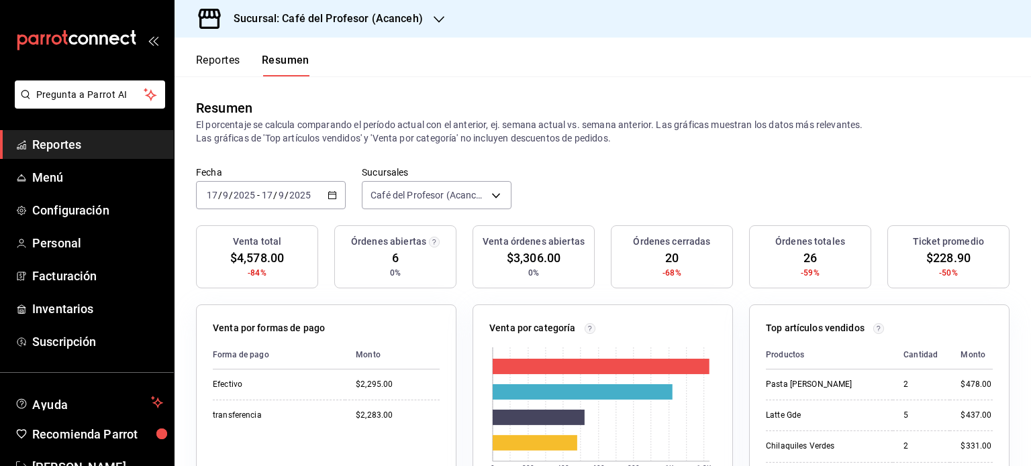
click at [435, 19] on icon "button" at bounding box center [439, 19] width 11 height 11
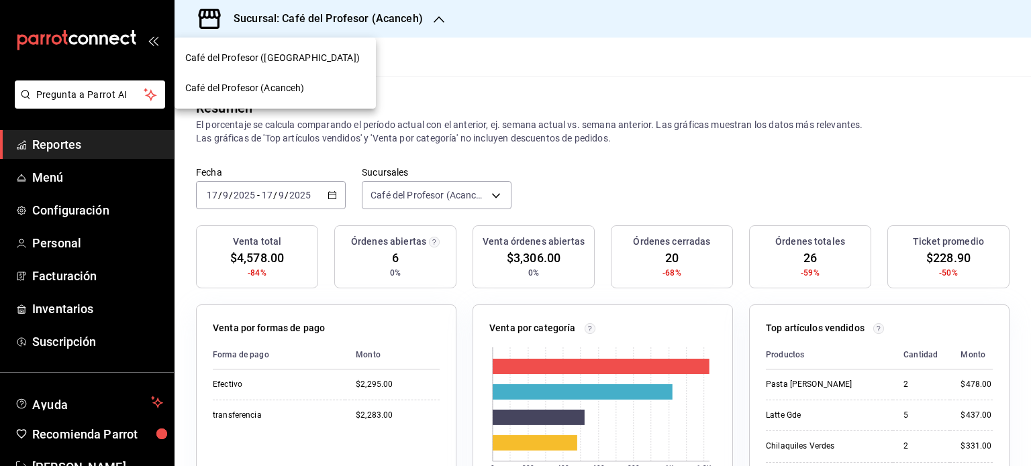
click at [334, 48] on div "Café del Profesor ([GEOGRAPHIC_DATA])" at bounding box center [274, 58] width 201 height 30
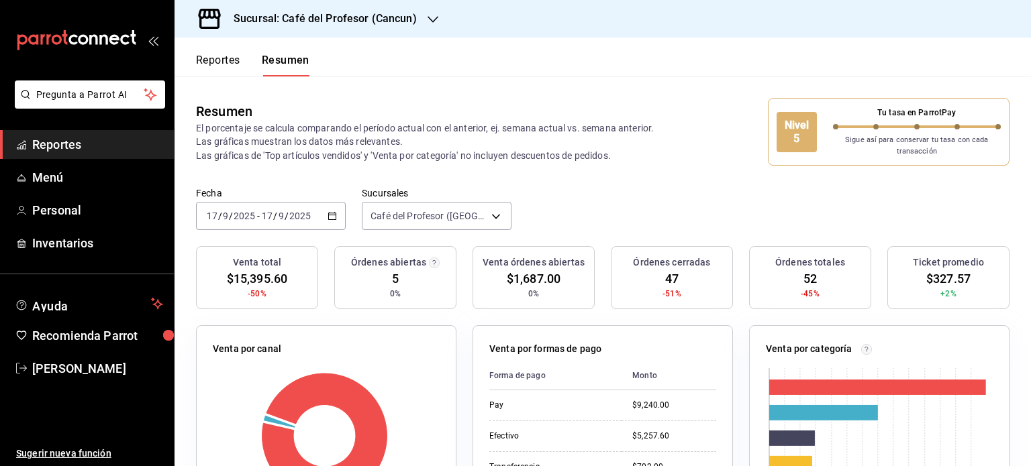
click at [430, 19] on icon "button" at bounding box center [432, 19] width 11 height 11
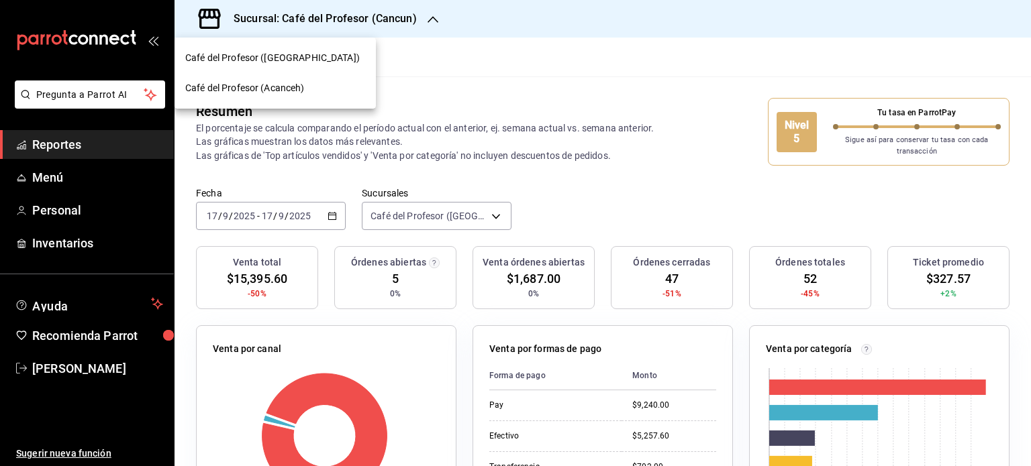
click at [337, 85] on div "Café del Profesor (Acanceh)" at bounding box center [275, 88] width 180 height 14
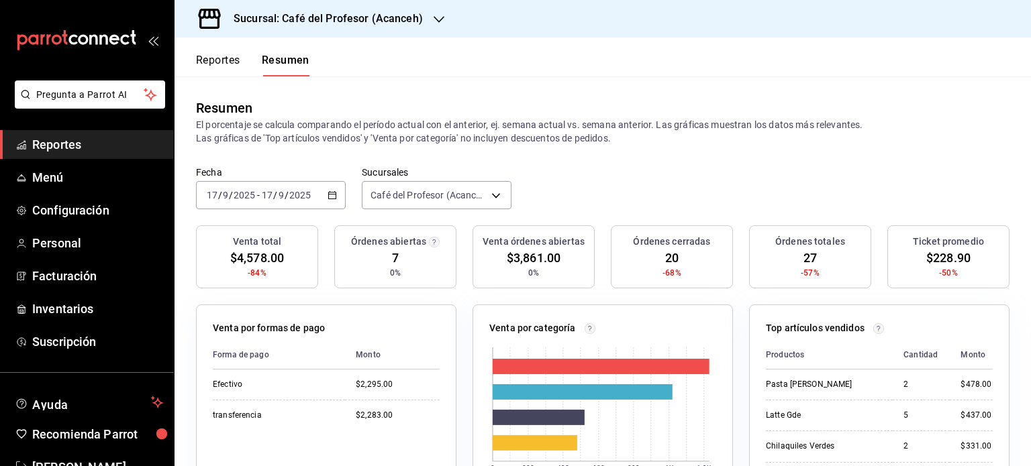
click at [218, 61] on button "Reportes" at bounding box center [218, 65] width 44 height 23
